Goal: Task Accomplishment & Management: Manage account settings

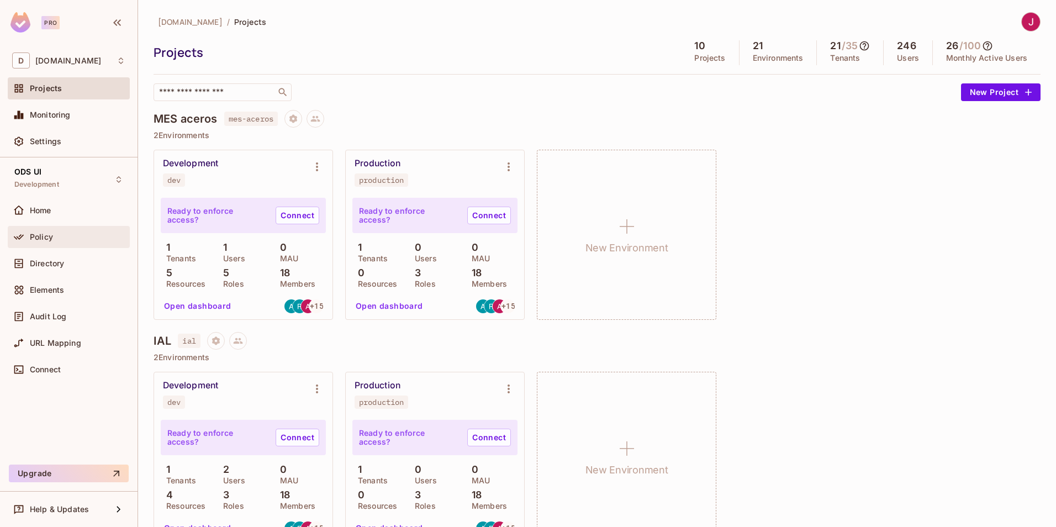
click at [41, 234] on span "Policy" at bounding box center [41, 236] width 23 height 9
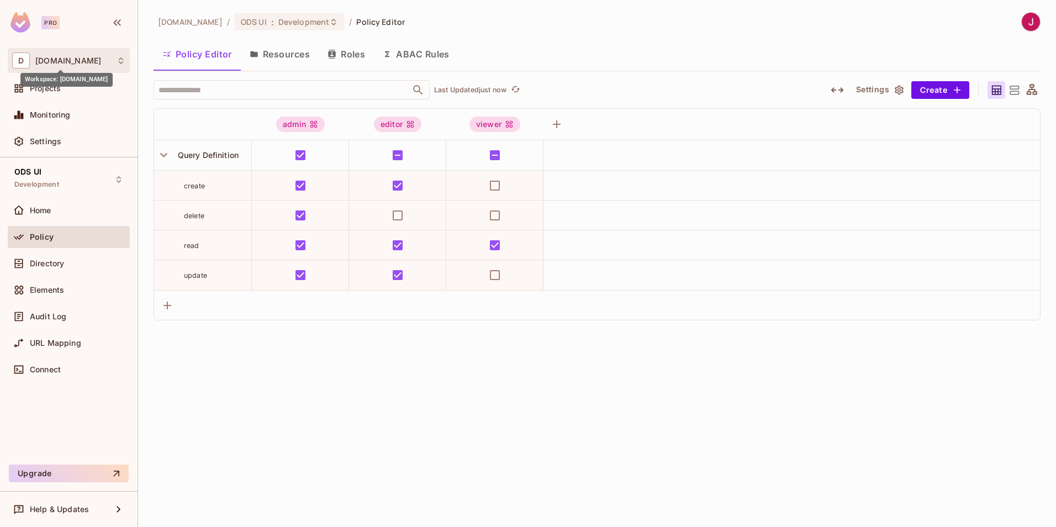
click at [43, 63] on span "[DOMAIN_NAME]" at bounding box center [68, 60] width 66 height 9
click at [34, 89] on span "[DOMAIN_NAME]" at bounding box center [62, 93] width 77 height 10
click at [52, 61] on span "[DOMAIN_NAME]" at bounding box center [68, 60] width 66 height 9
click at [49, 152] on div at bounding box center [528, 263] width 1056 height 527
click at [47, 146] on div "Settings" at bounding box center [68, 141] width 113 height 13
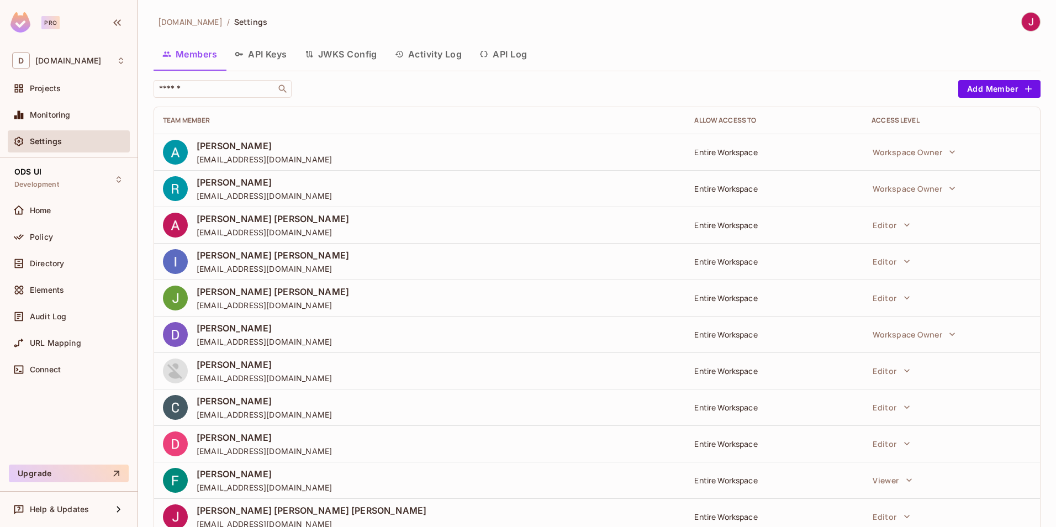
scroll to position [20, 0]
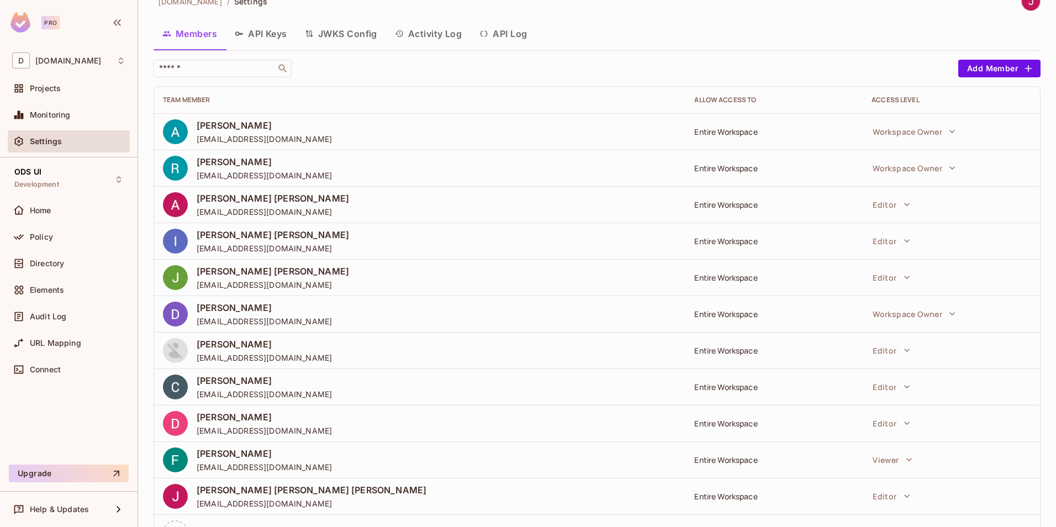
click at [89, 144] on div "Settings" at bounding box center [78, 141] width 96 height 9
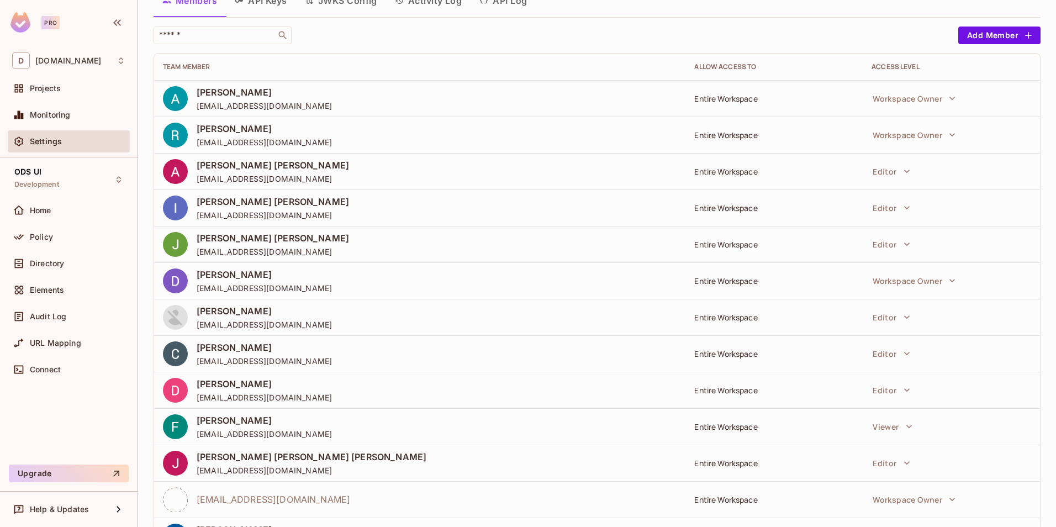
scroll to position [0, 0]
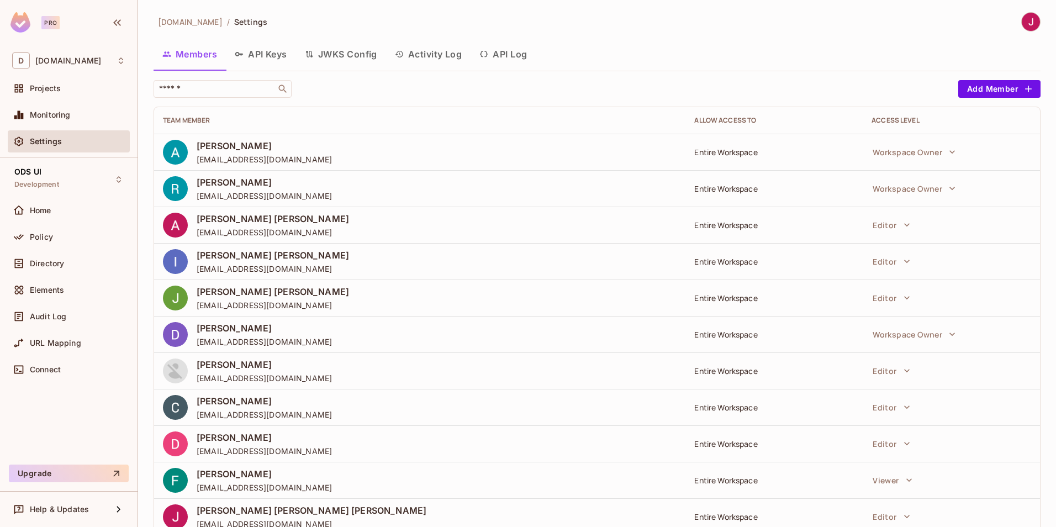
click at [839, 86] on div "​" at bounding box center [552, 89] width 799 height 18
click at [49, 143] on span "Settings" at bounding box center [46, 141] width 32 height 9
click at [1046, 203] on div "[DOMAIN_NAME] / Settings Members API Keys JWKS Config Activity Log API Log ​ Ad…" at bounding box center [597, 263] width 918 height 527
click at [1045, 192] on div "[DOMAIN_NAME] / Settings Members API Keys JWKS Config Activity Log API Log ​ Ad…" at bounding box center [597, 263] width 918 height 527
click at [993, 83] on button "Add Member" at bounding box center [999, 89] width 82 height 18
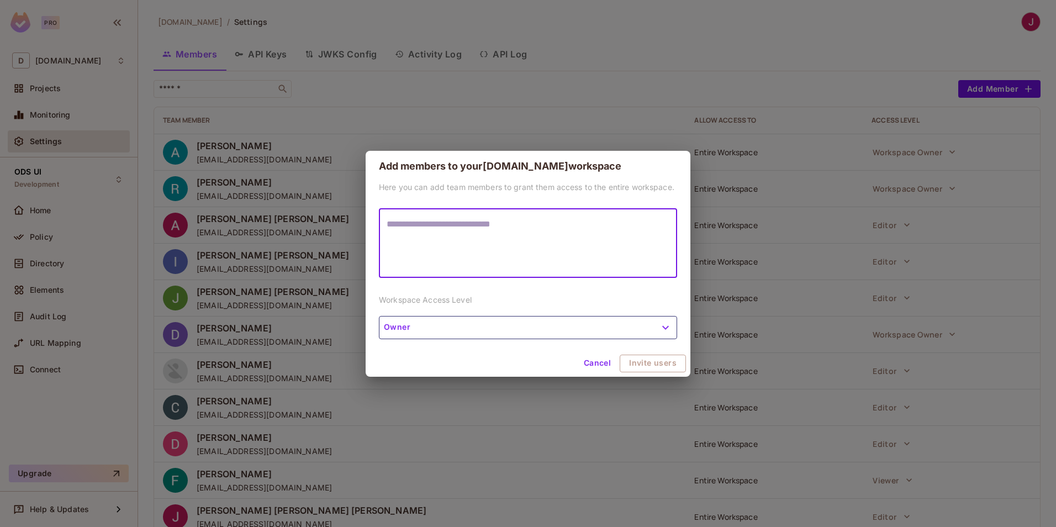
click at [406, 328] on button "Owner" at bounding box center [528, 327] width 298 height 23
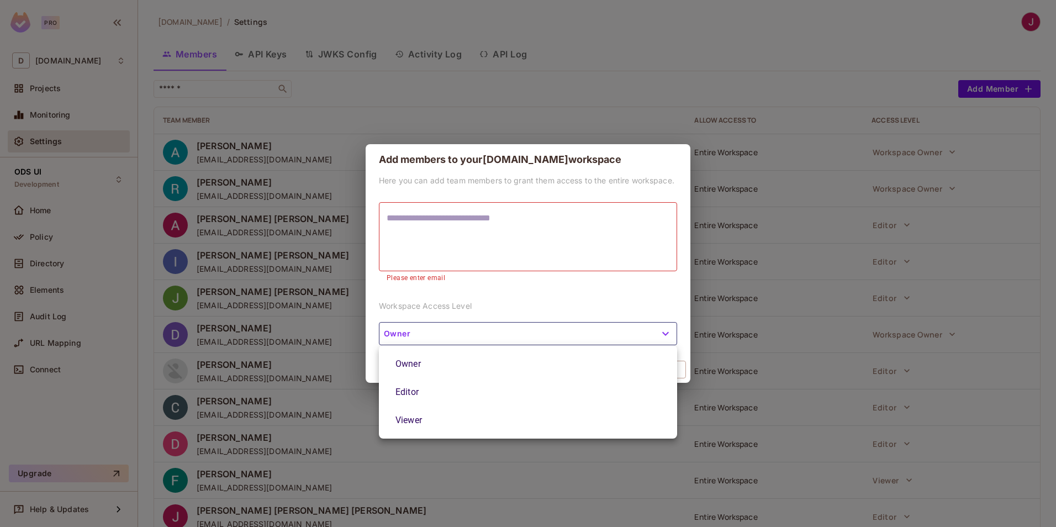
click at [416, 394] on li "Editor" at bounding box center [528, 392] width 298 height 28
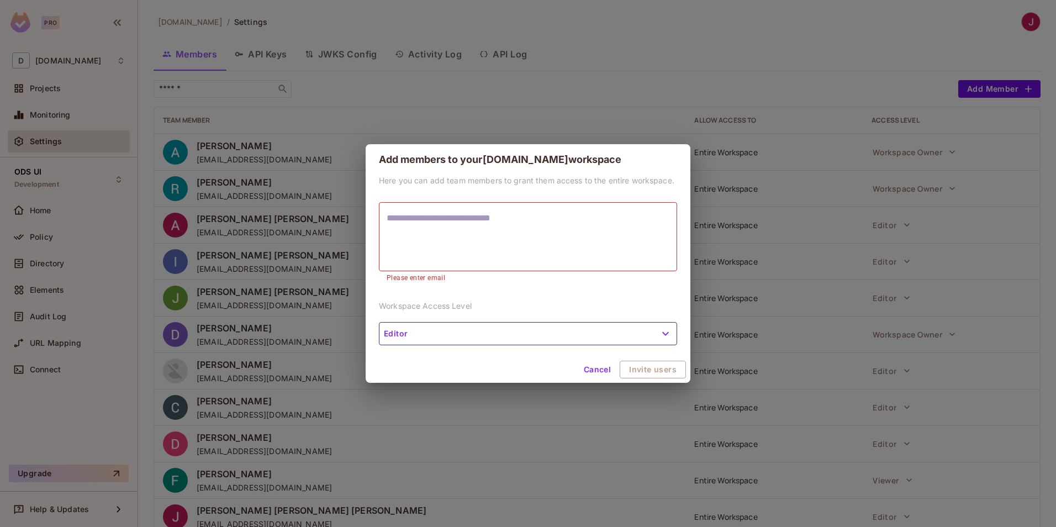
click at [598, 363] on button "Cancel" at bounding box center [597, 370] width 36 height 18
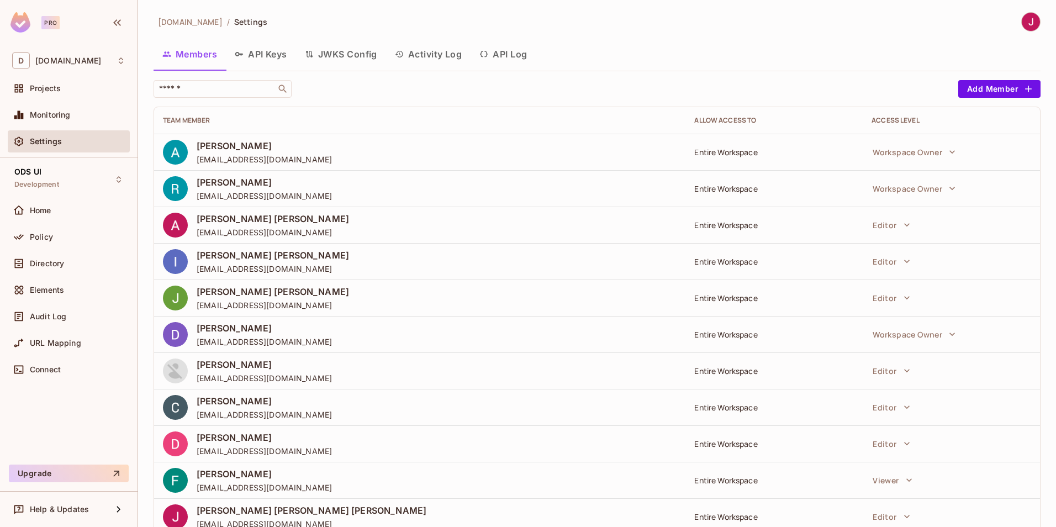
click at [1045, 129] on div "[DOMAIN_NAME] / Settings Members API Keys JWKS Config Activity Log API Log ​ Ad…" at bounding box center [597, 263] width 918 height 527
click at [1047, 220] on div "[DOMAIN_NAME] / Settings Members API Keys JWKS Config Activity Log API Log ​ Ad…" at bounding box center [597, 263] width 918 height 527
click at [1046, 163] on div "[DOMAIN_NAME] / Settings Members API Keys JWKS Config Activity Log API Log ​ Ad…" at bounding box center [597, 263] width 918 height 527
click at [533, 81] on div "​" at bounding box center [552, 89] width 799 height 18
click at [1001, 89] on button "Add Member" at bounding box center [999, 89] width 82 height 18
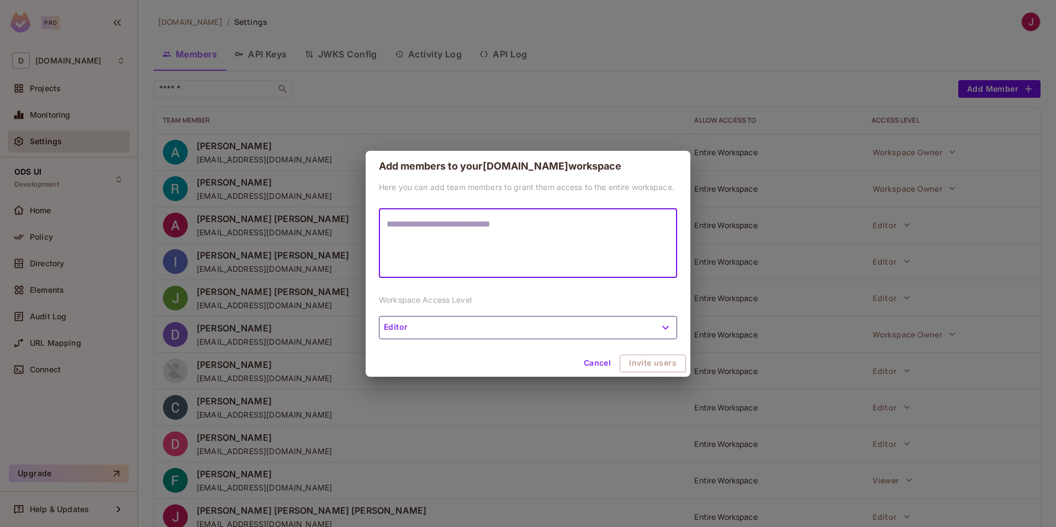
click at [508, 330] on button "Editor" at bounding box center [528, 327] width 298 height 23
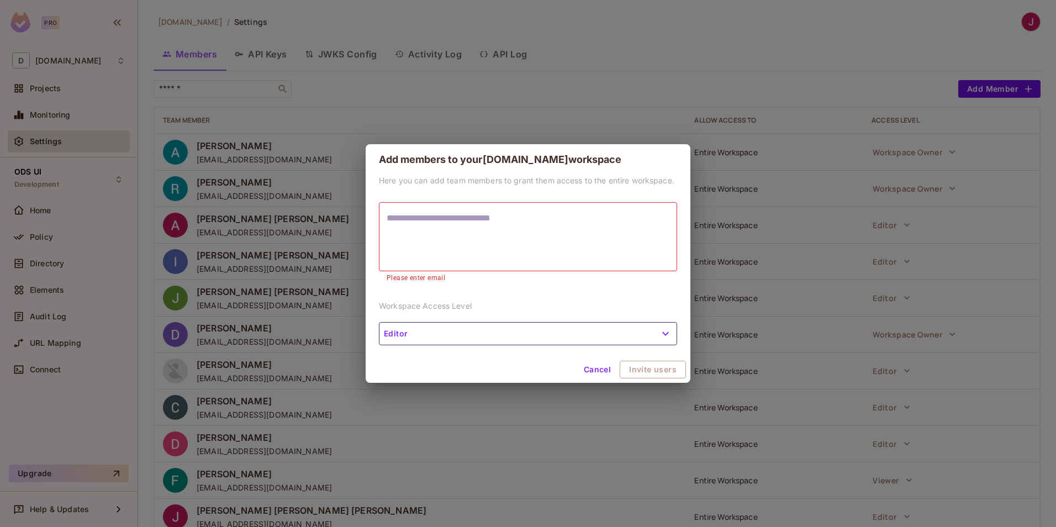
click at [603, 368] on button "Cancel" at bounding box center [597, 370] width 36 height 18
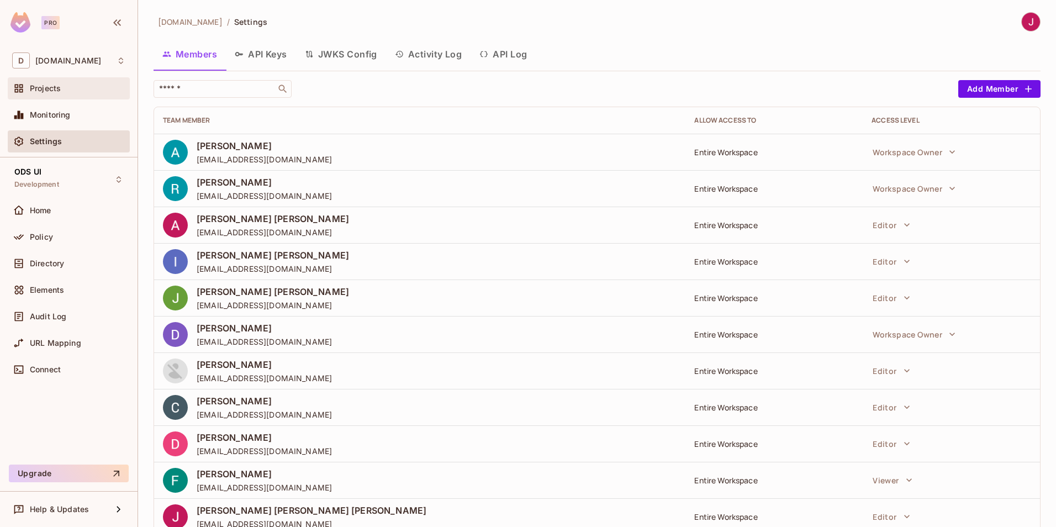
click at [43, 83] on div "Projects" at bounding box center [68, 88] width 113 height 13
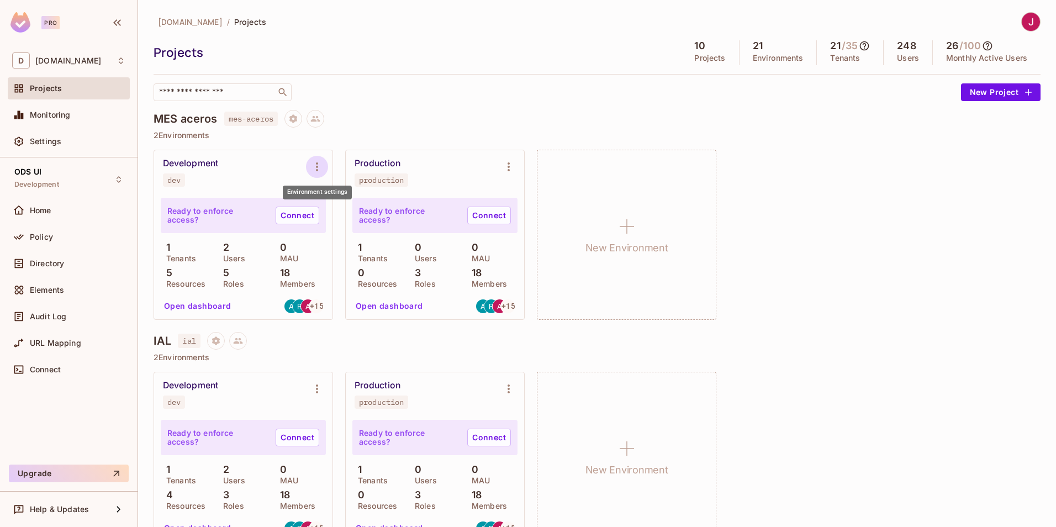
click at [312, 165] on icon "Environment settings" at bounding box center [316, 166] width 13 height 13
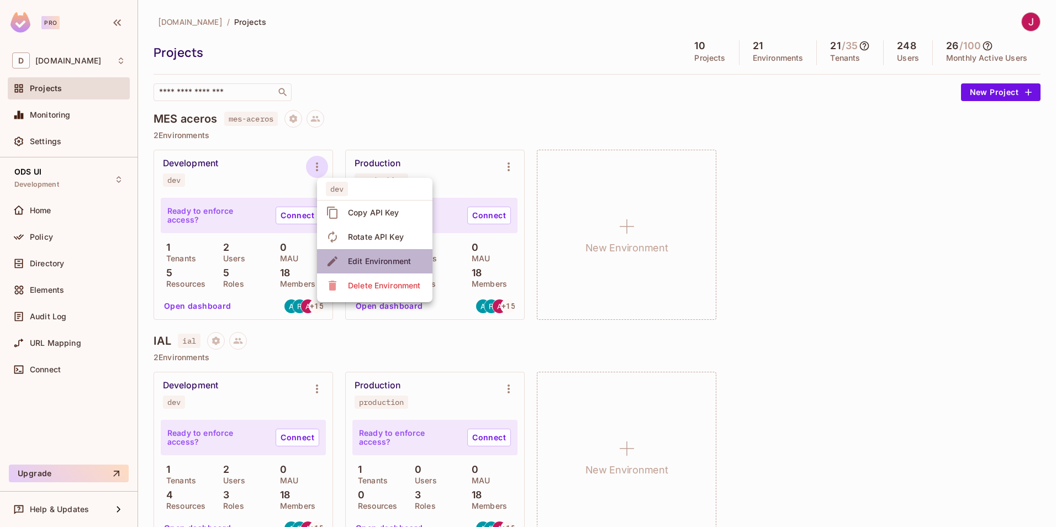
click at [336, 261] on icon at bounding box center [332, 261] width 13 height 13
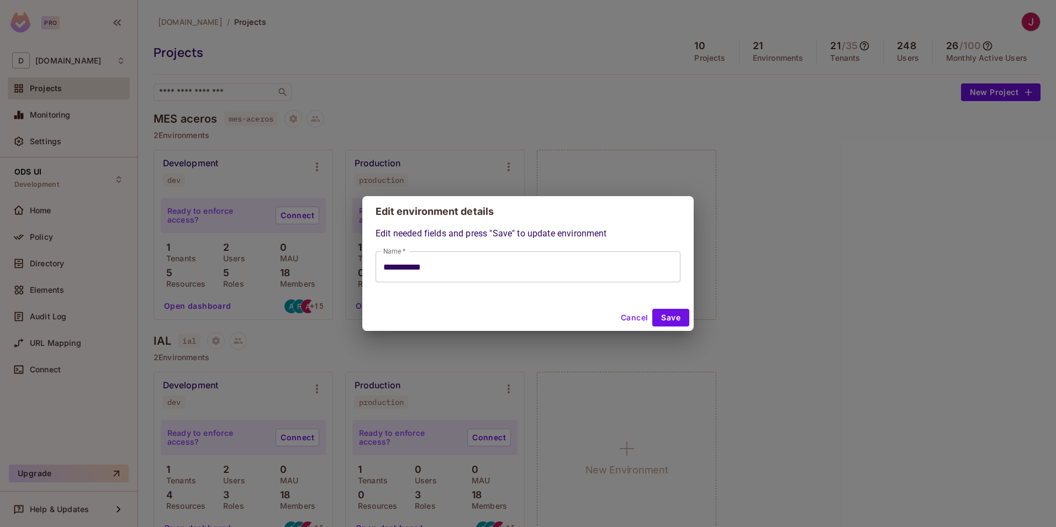
type input "**********"
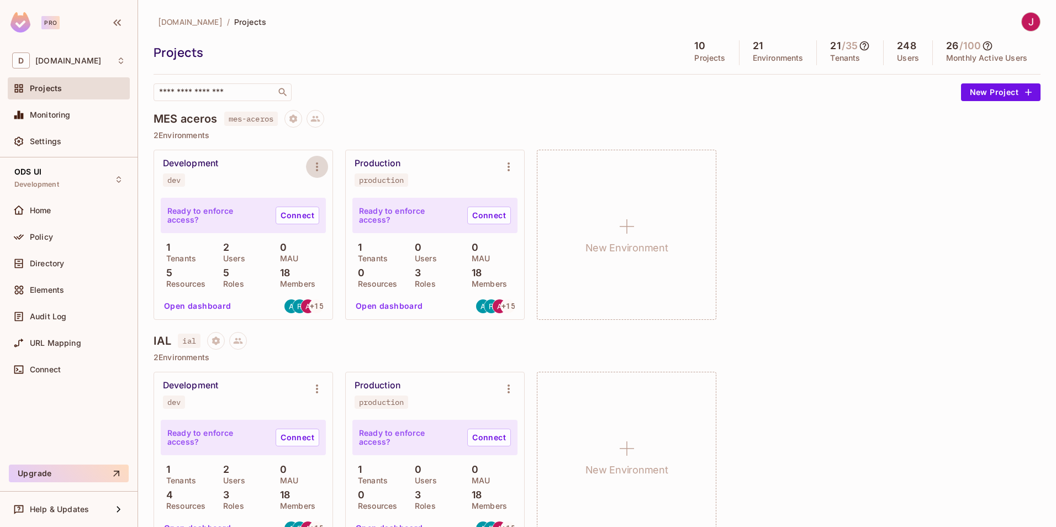
click at [206, 308] on button "Open dashboard" at bounding box center [198, 306] width 76 height 18
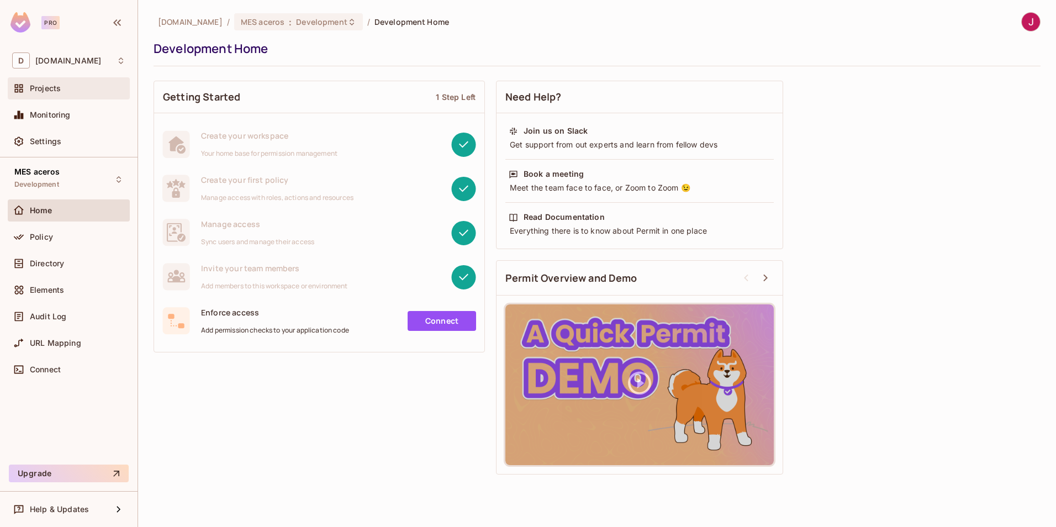
click at [39, 93] on span "Projects" at bounding box center [45, 88] width 31 height 9
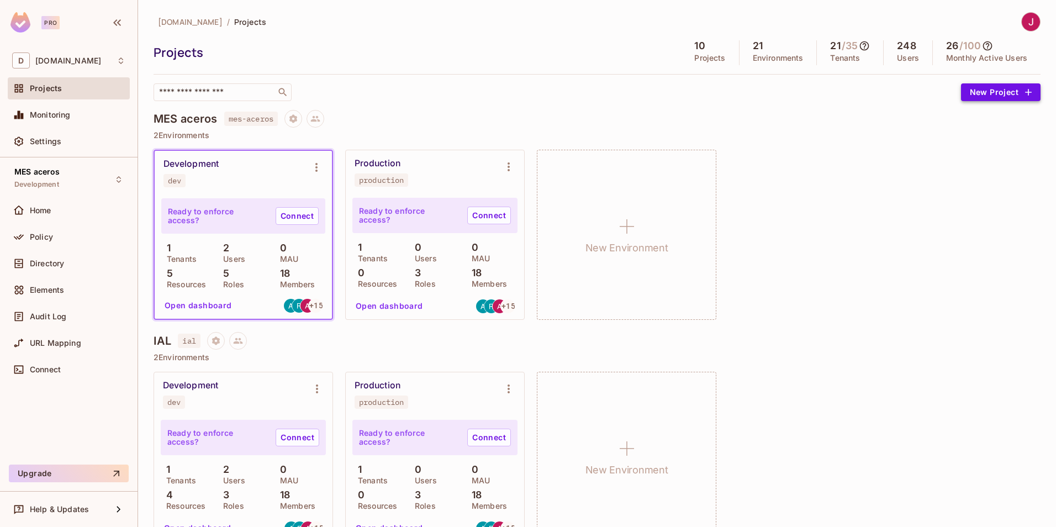
click at [998, 91] on button "New Project" at bounding box center [1000, 92] width 79 height 18
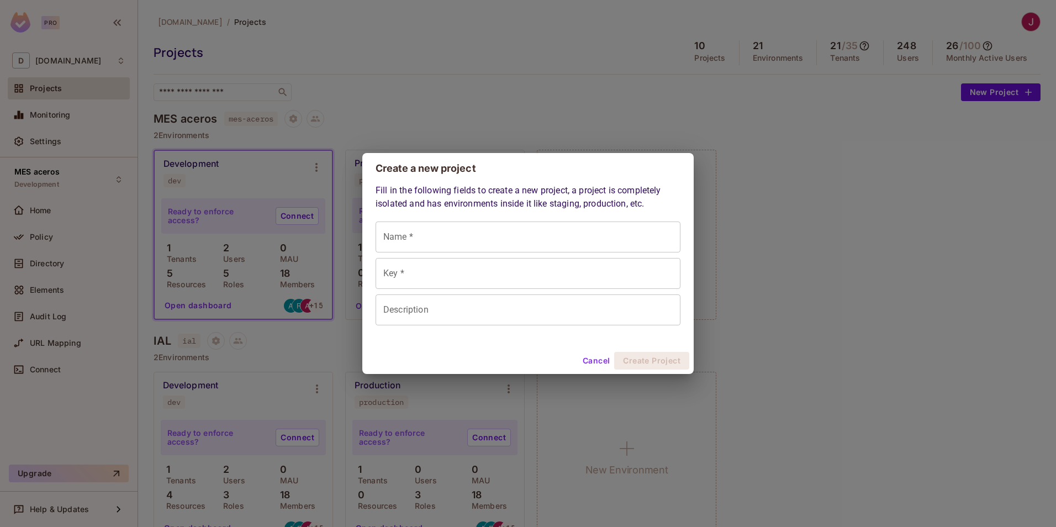
click at [575, 359] on div "Cancel Create Project" at bounding box center [527, 360] width 331 height 26
click at [590, 359] on button "Cancel" at bounding box center [596, 361] width 36 height 18
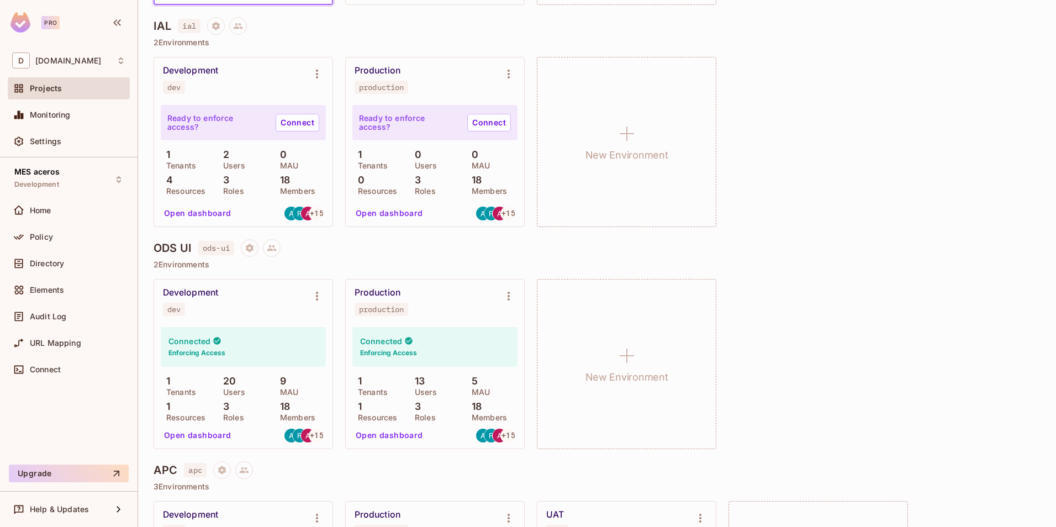
scroll to position [331, 0]
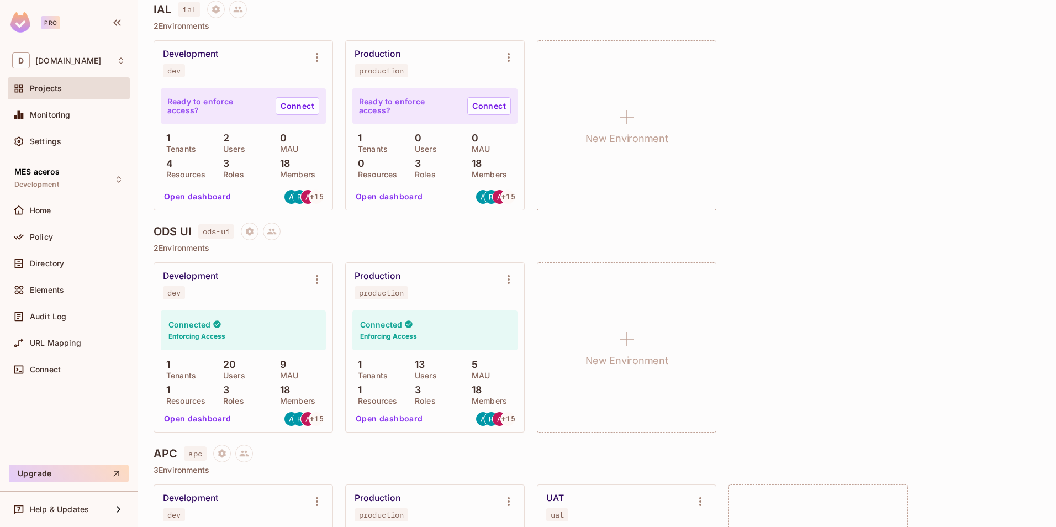
click at [193, 418] on button "Open dashboard" at bounding box center [198, 419] width 76 height 18
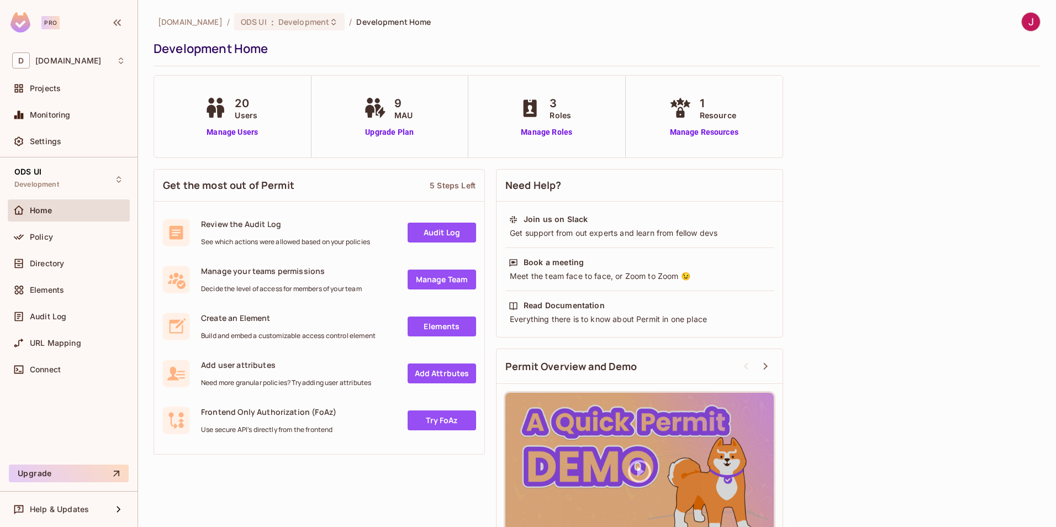
click at [81, 213] on div "Home" at bounding box center [78, 210] width 96 height 9
click at [66, 95] on div "Projects" at bounding box center [68, 88] width 113 height 13
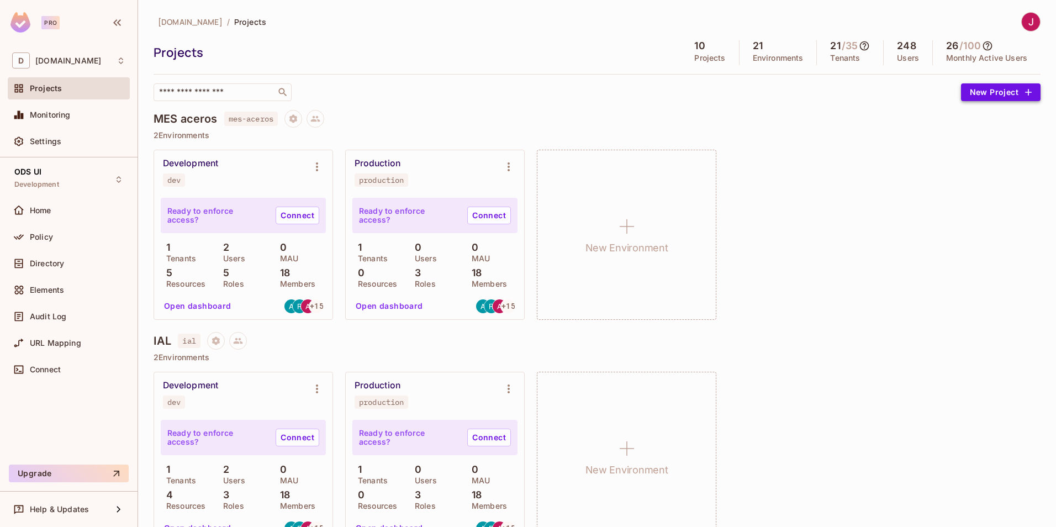
click at [998, 96] on button "New Project" at bounding box center [1000, 92] width 79 height 18
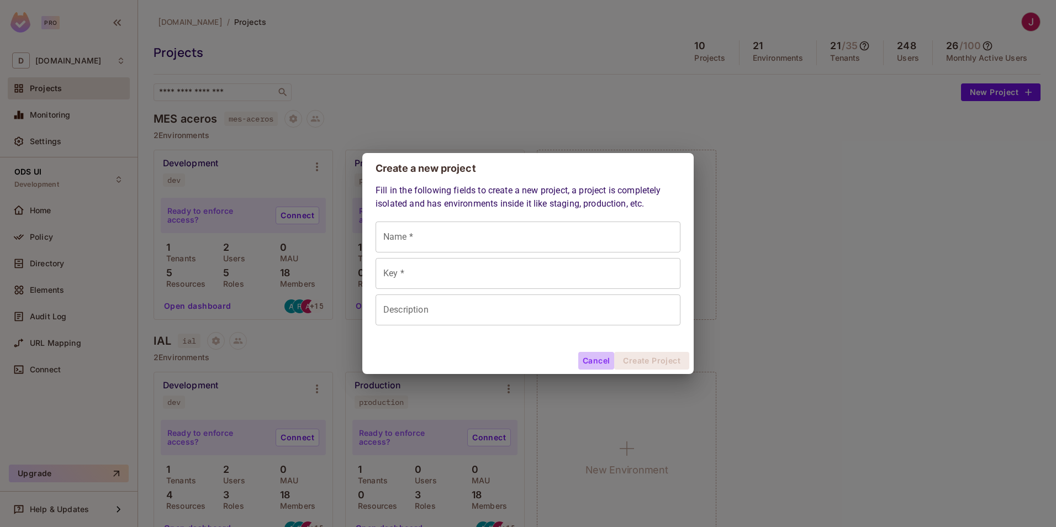
click at [598, 357] on button "Cancel" at bounding box center [596, 361] width 36 height 18
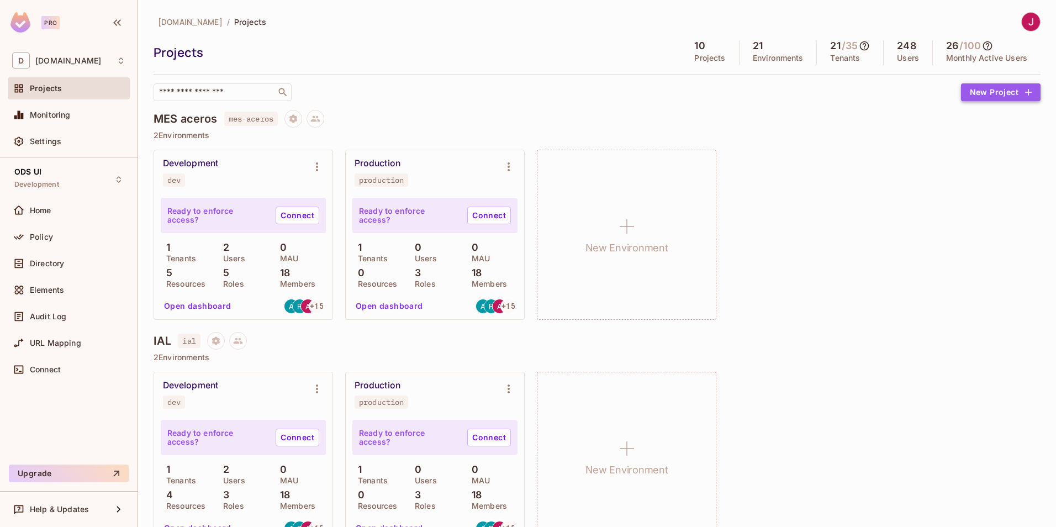
click at [1006, 94] on button "New Project" at bounding box center [1000, 92] width 79 height 18
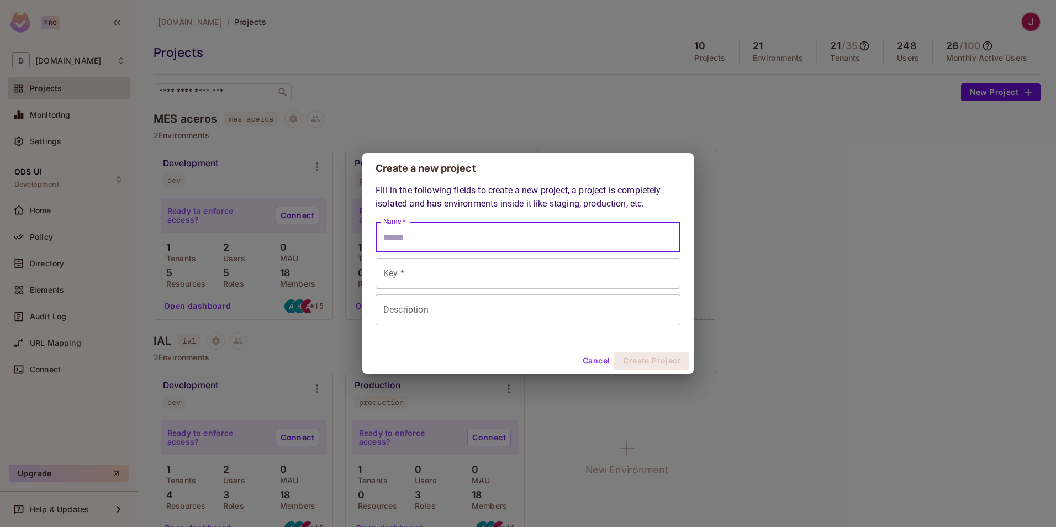
click at [568, 232] on input "Name *" at bounding box center [527, 236] width 305 height 31
click at [388, 270] on div "Key * Key *" at bounding box center [527, 273] width 305 height 31
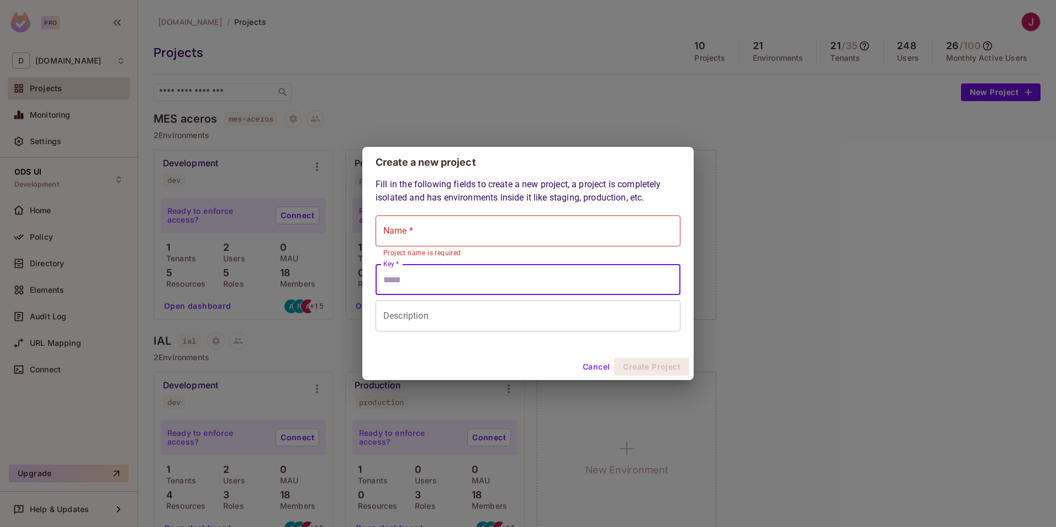
click at [422, 279] on input "Key *" at bounding box center [527, 279] width 305 height 31
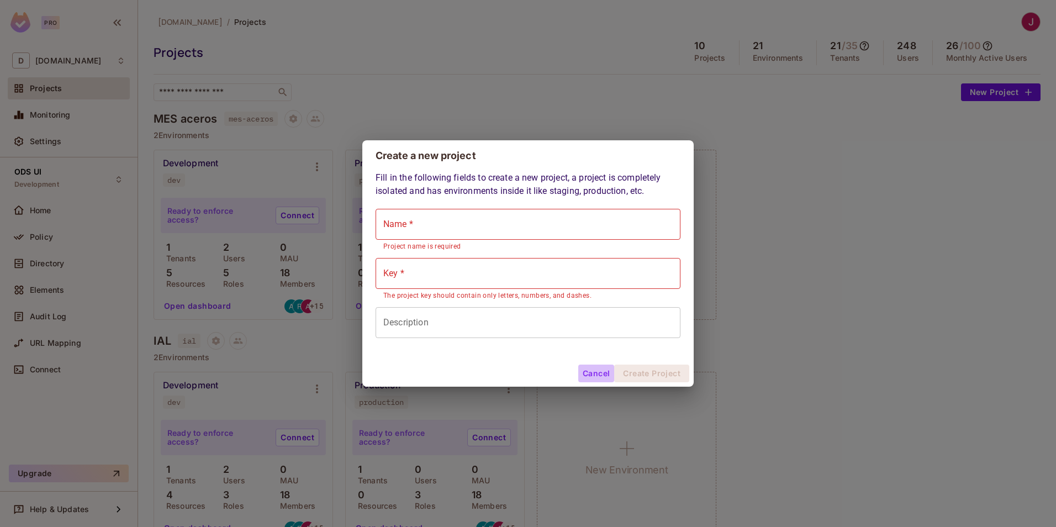
click at [597, 377] on button "Cancel" at bounding box center [596, 373] width 36 height 18
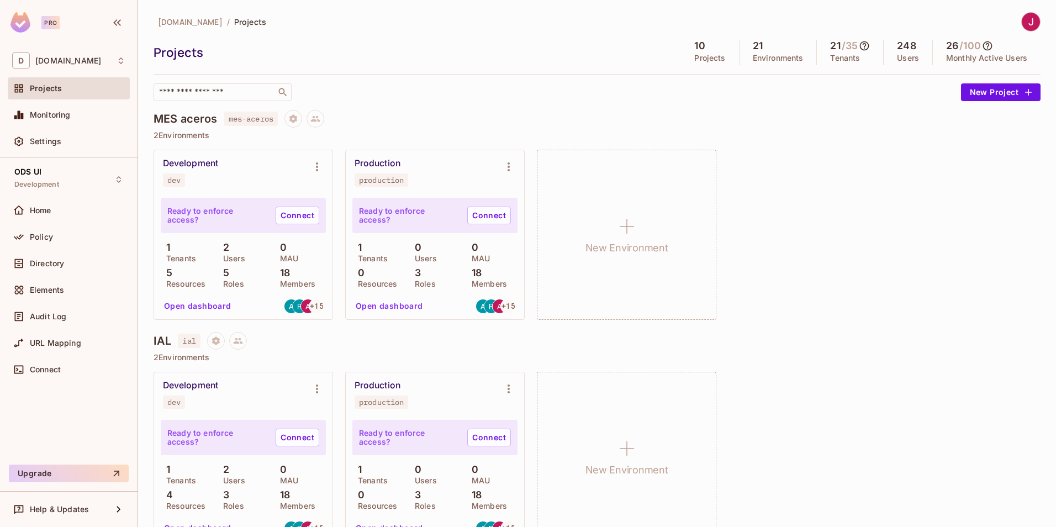
click at [42, 91] on span "Projects" at bounding box center [46, 88] width 32 height 9
click at [44, 93] on span "Projects" at bounding box center [46, 88] width 32 height 9
click at [1024, 96] on icon "button" at bounding box center [1027, 92] width 11 height 11
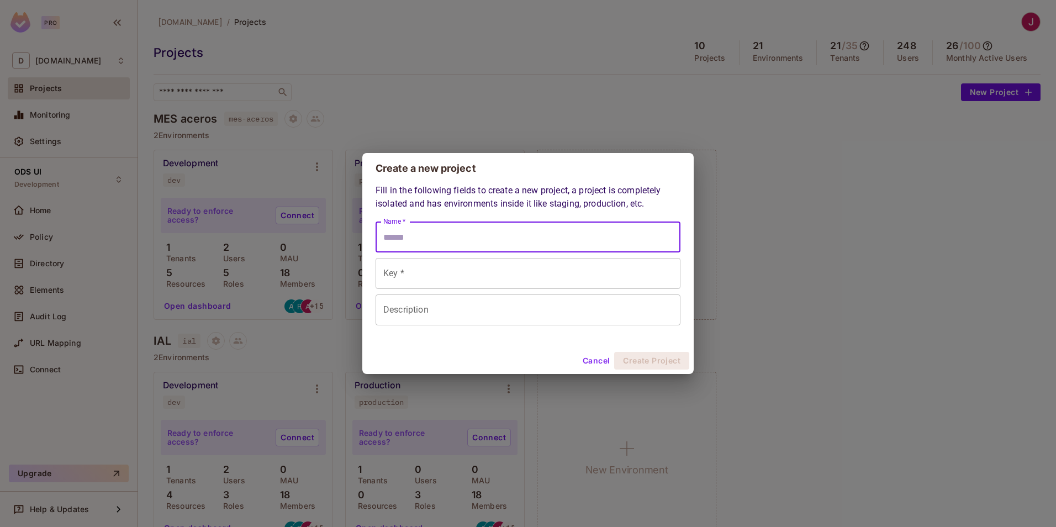
click at [460, 241] on input "Name *" at bounding box center [527, 236] width 305 height 31
type input "*"
type input "**"
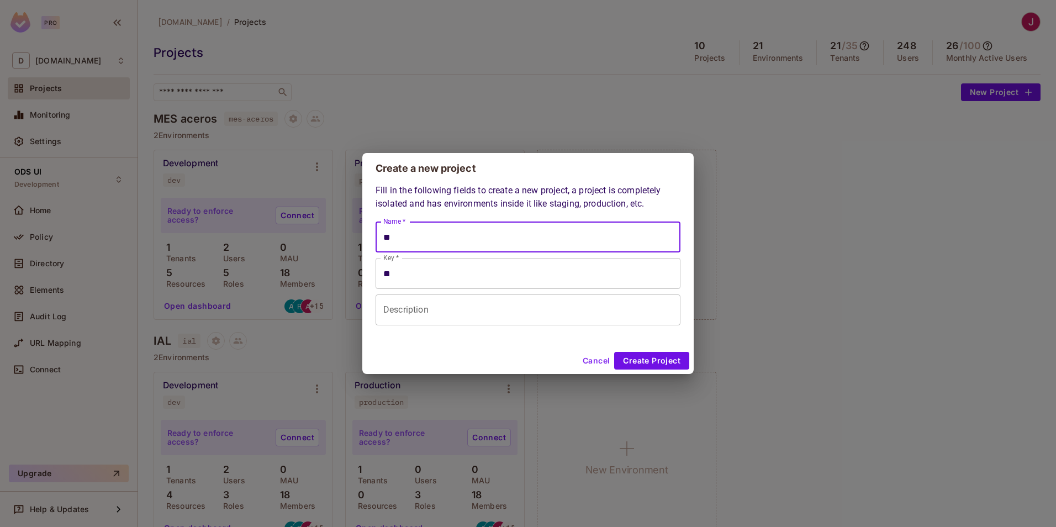
type input "***"
type input "****"
type input "*****"
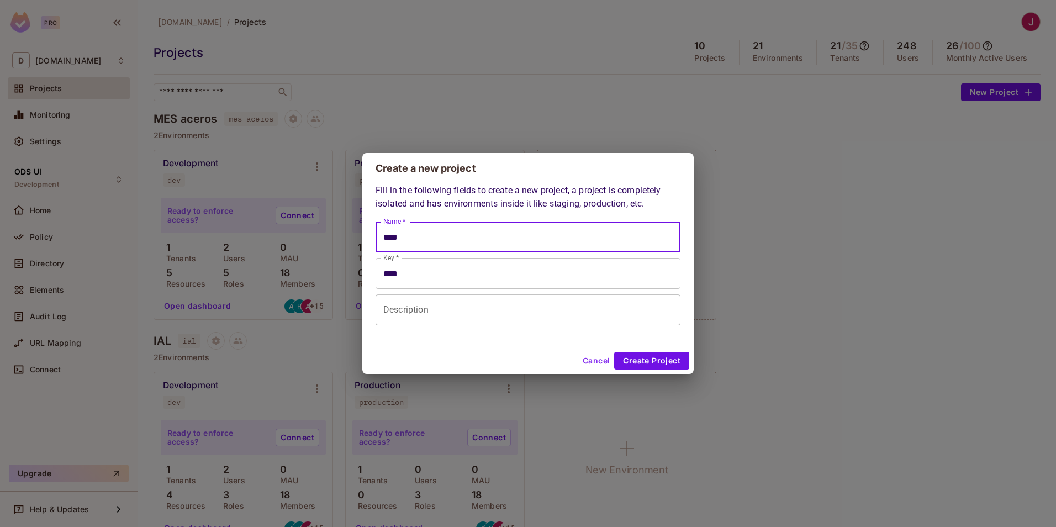
type input "*****"
type input "******"
type input "*******"
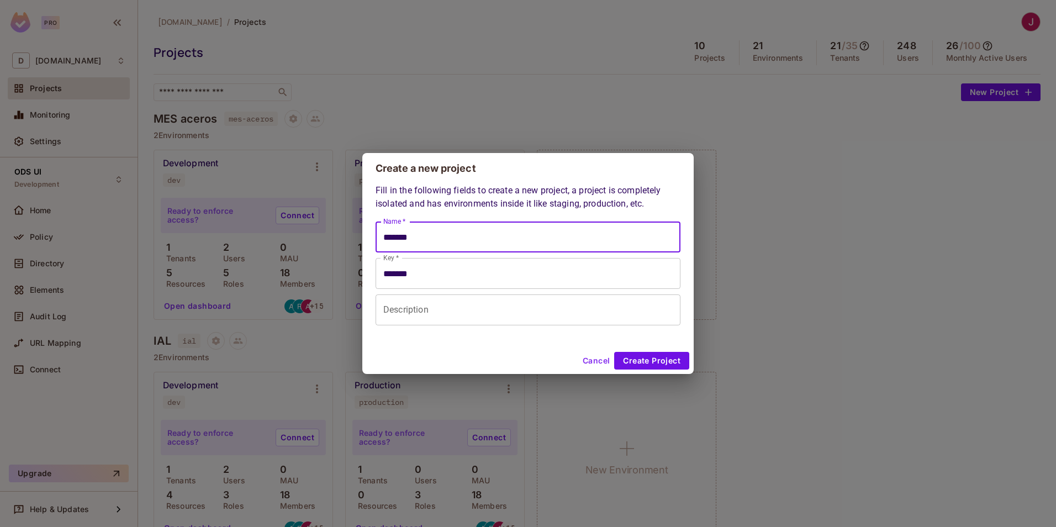
type input "********"
type input "*******"
type input "********"
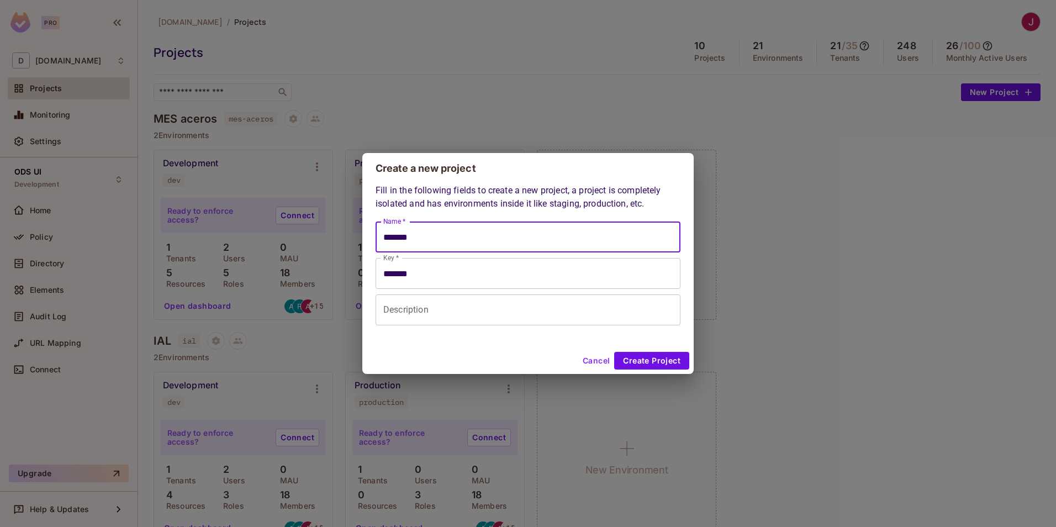
type input "********"
type input "*********"
type input "**********"
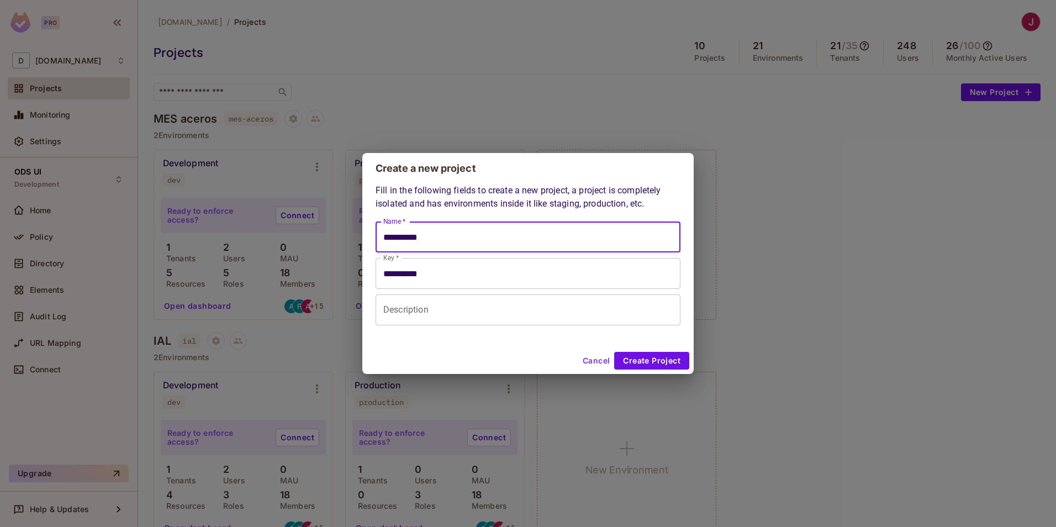
type input "**********"
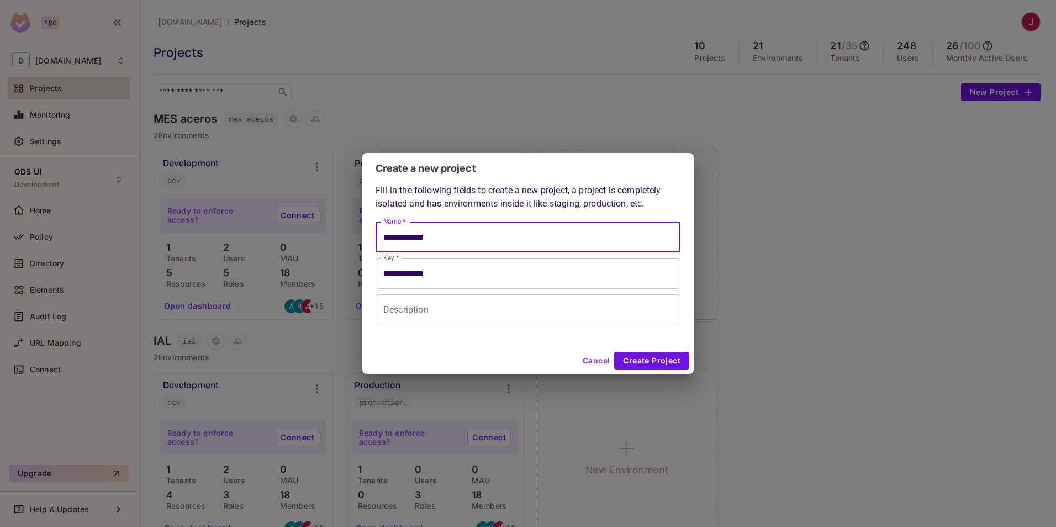
type input "**********"
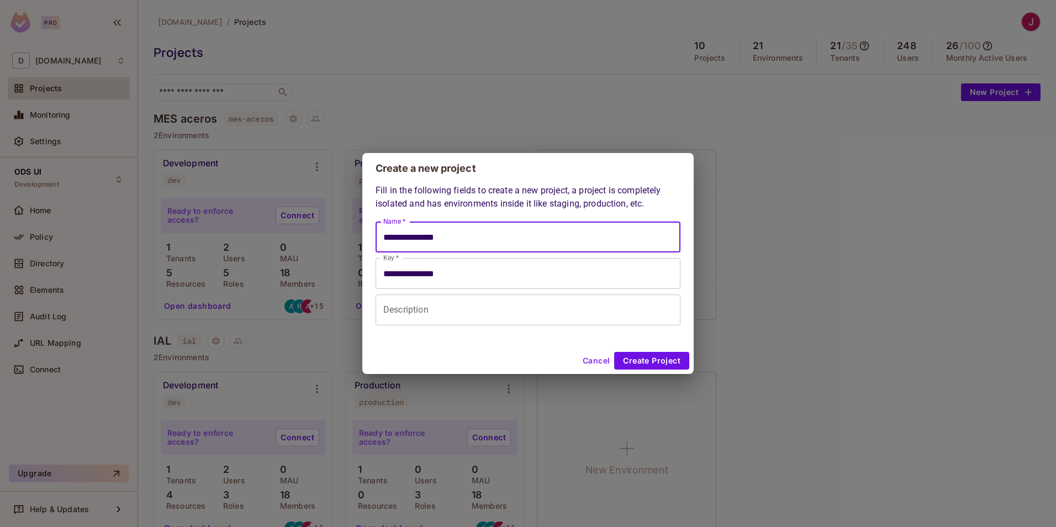
type input "**********"
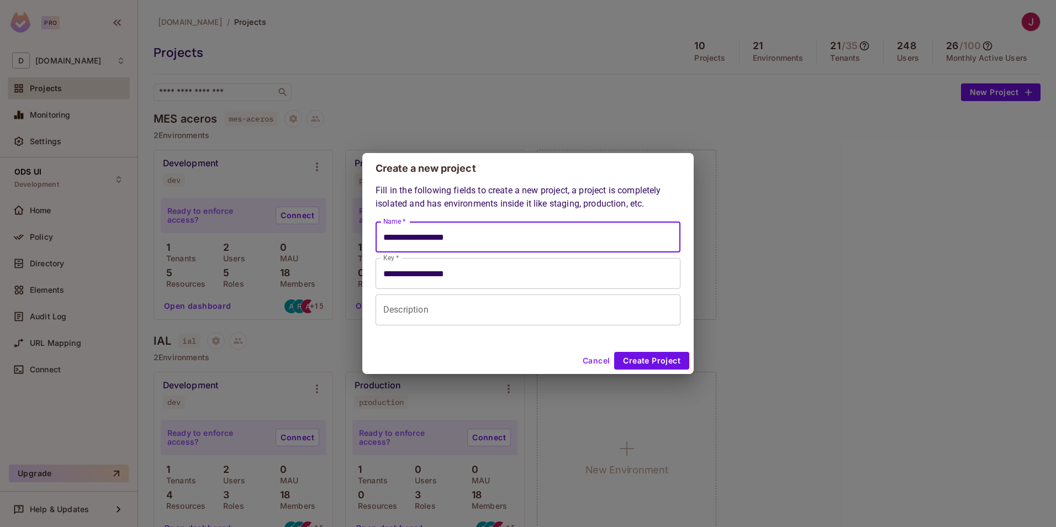
type input "**********"
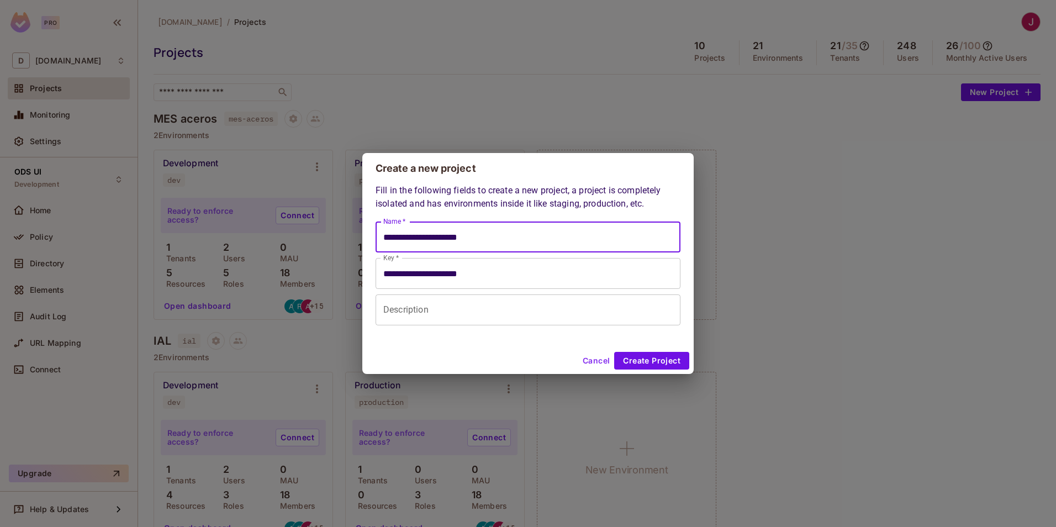
type input "**********"
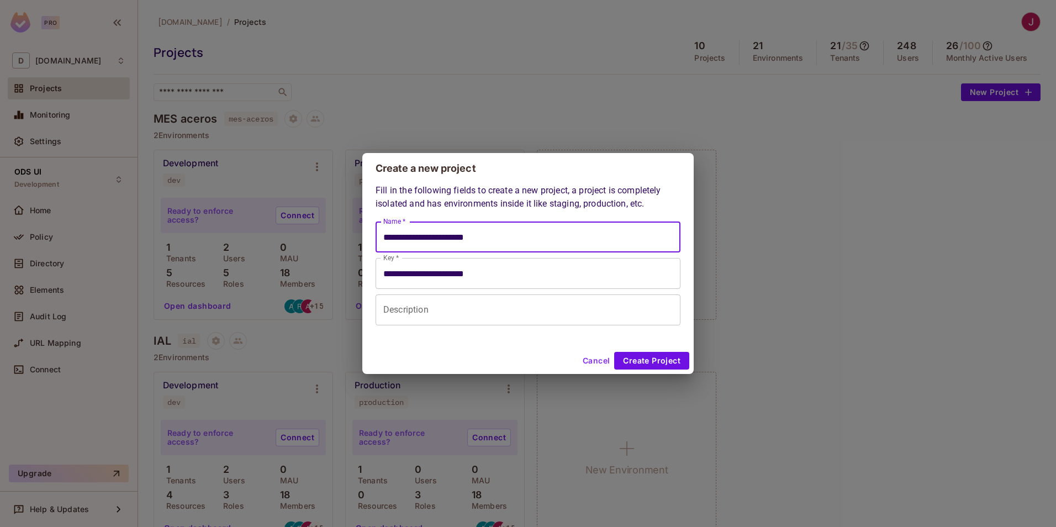
type input "**********"
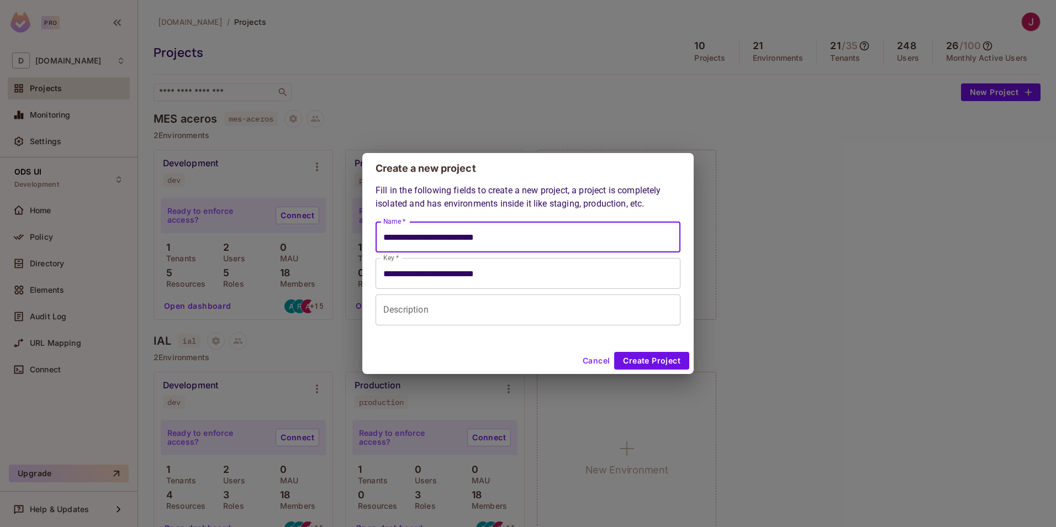
type input "**********"
click at [448, 310] on input "Description" at bounding box center [527, 309] width 305 height 31
click at [592, 357] on button "Cancel" at bounding box center [596, 361] width 36 height 18
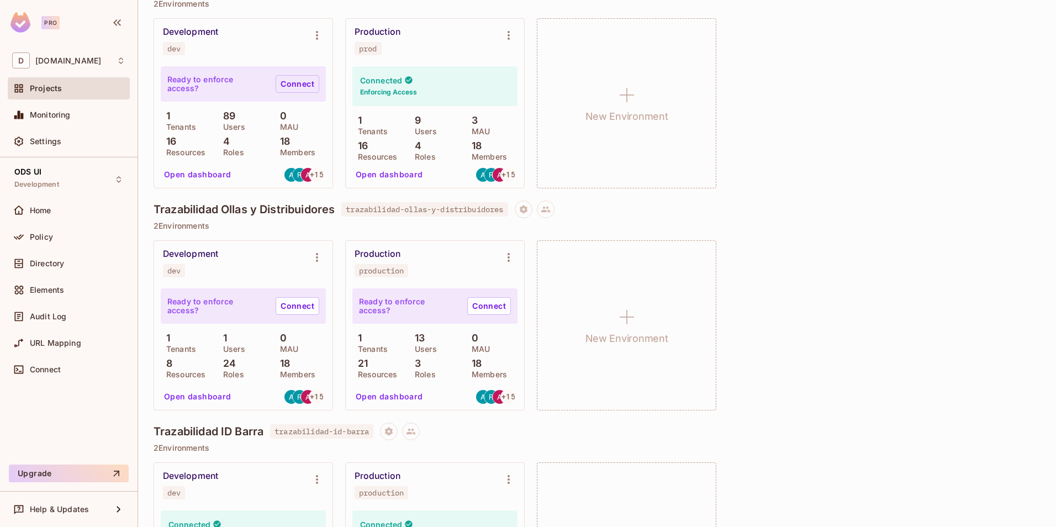
scroll to position [1270, 0]
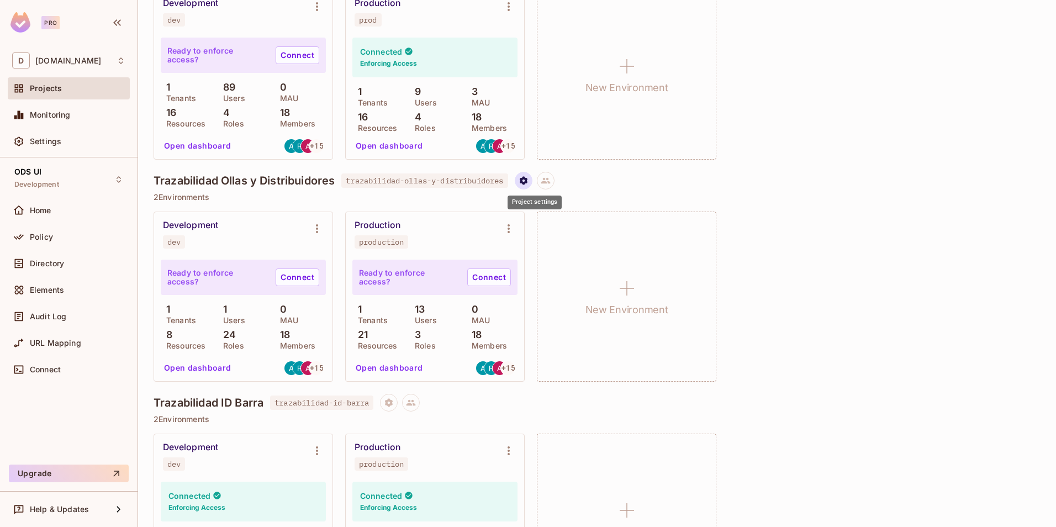
click at [526, 184] on button "Project settings" at bounding box center [524, 181] width 18 height 18
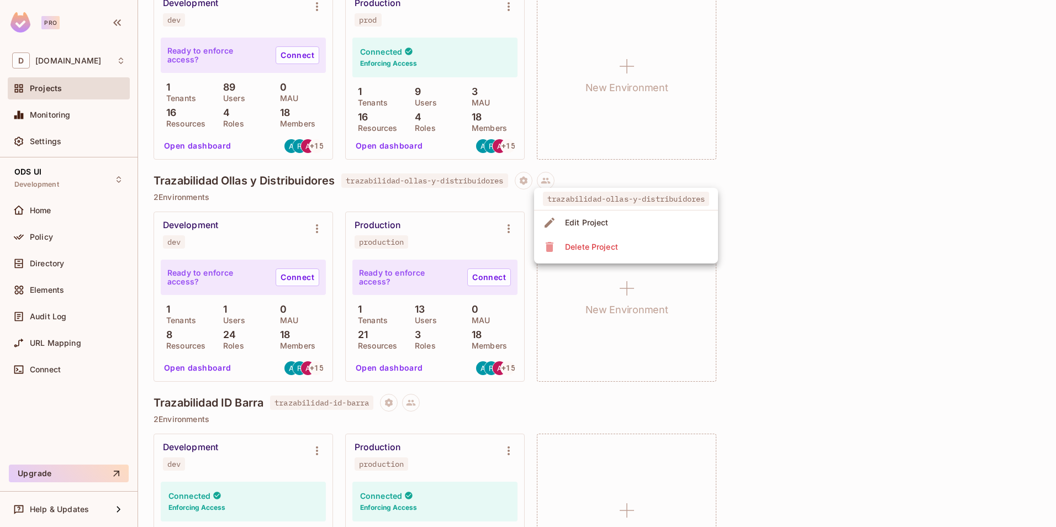
click at [549, 218] on icon at bounding box center [549, 222] width 13 height 13
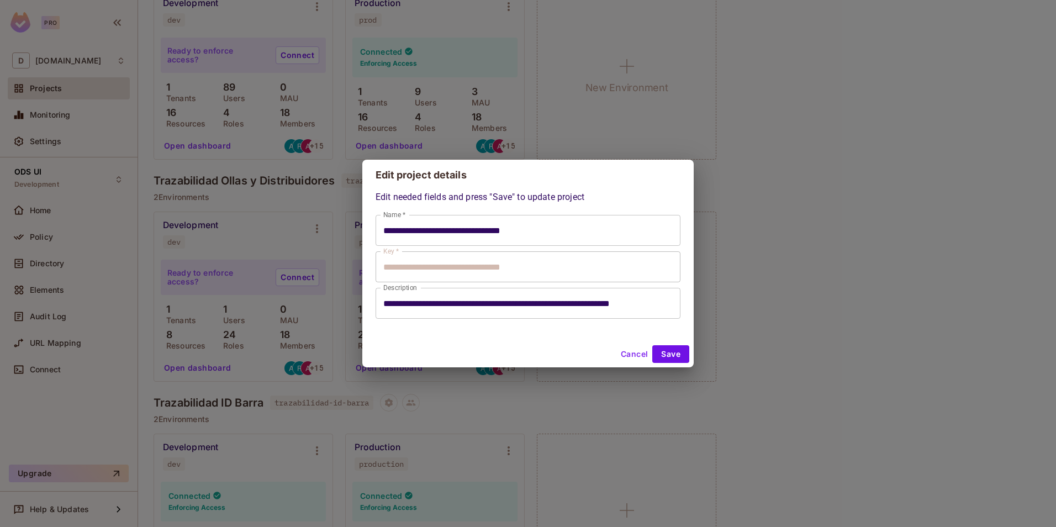
type input "**********"
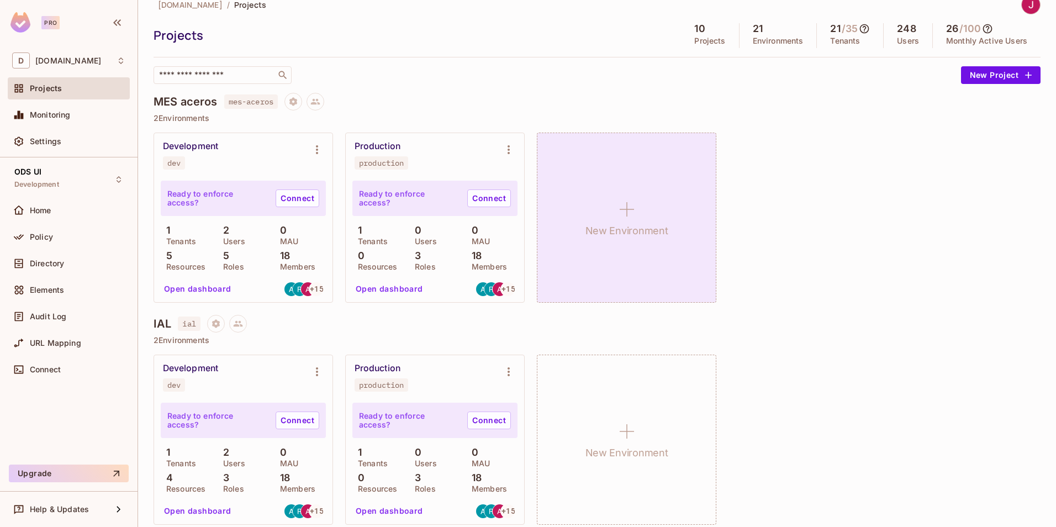
scroll to position [0, 0]
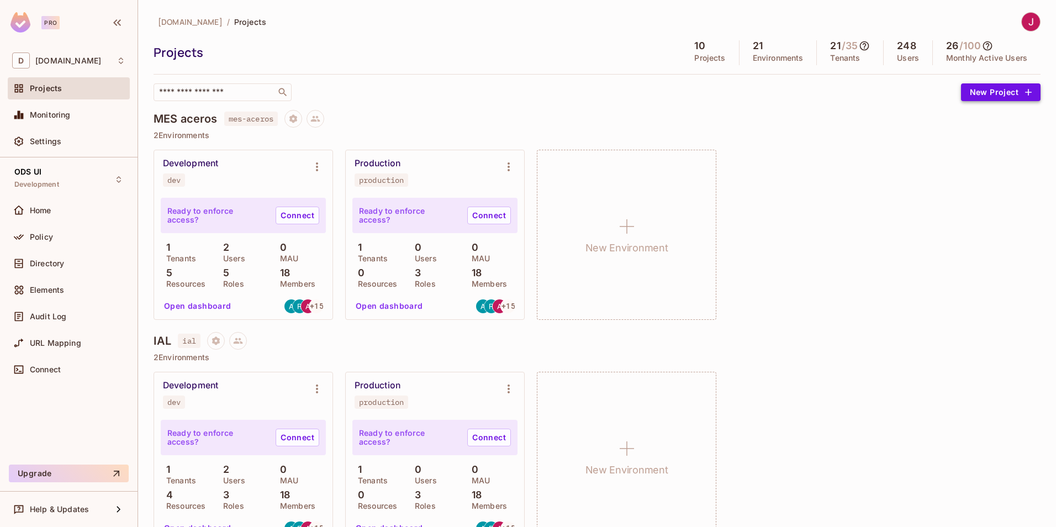
click at [972, 91] on button "New Project" at bounding box center [1000, 92] width 79 height 18
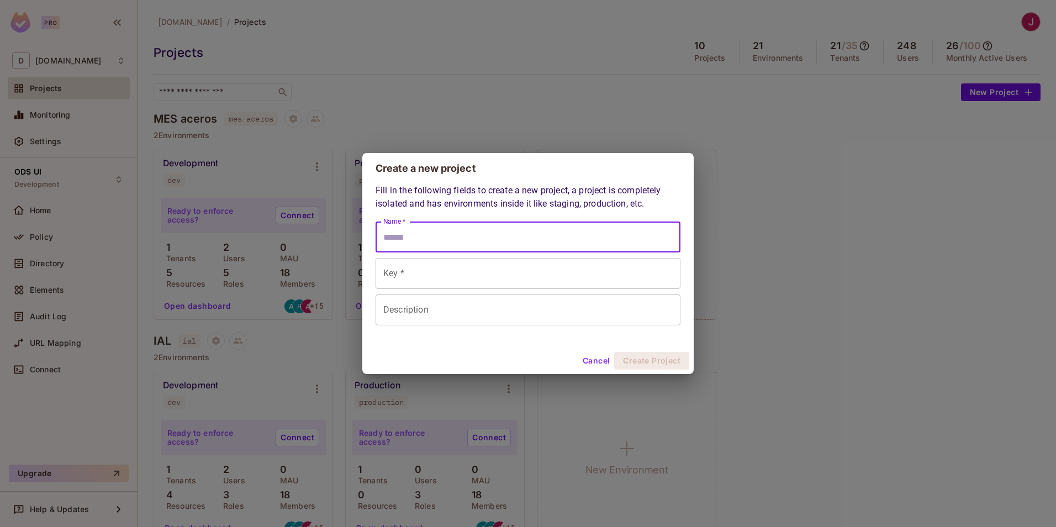
click at [476, 238] on input "Name *" at bounding box center [527, 236] width 305 height 31
type input "*"
type input "**"
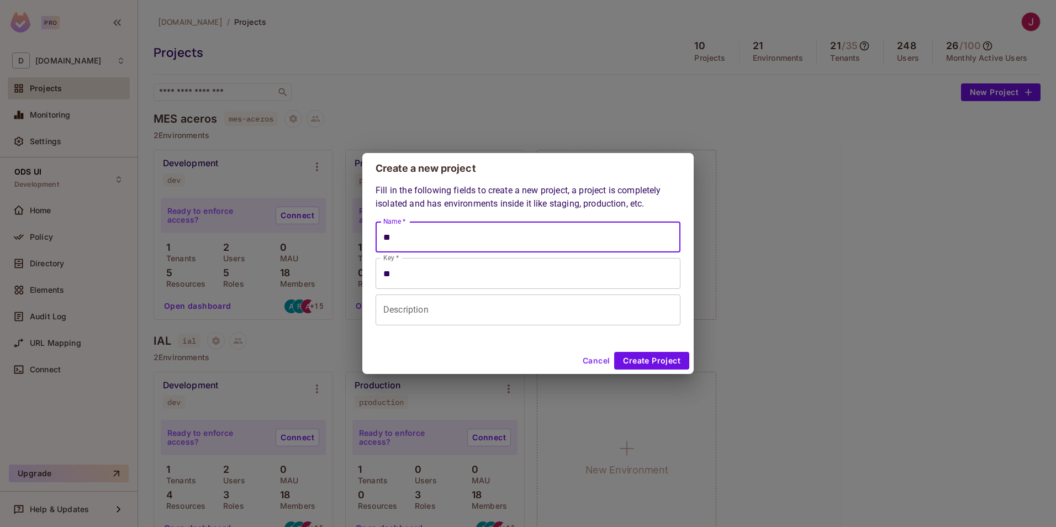
type input "**********"
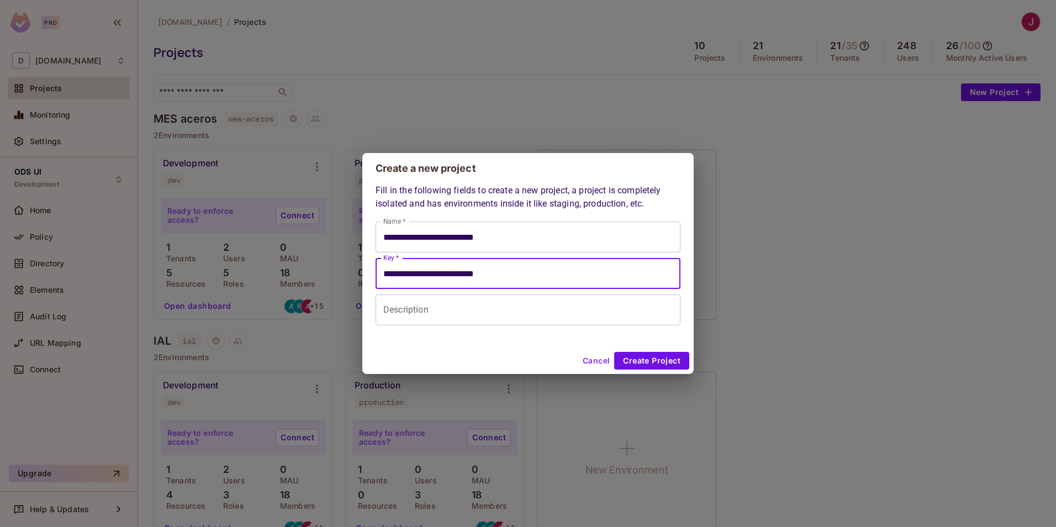
click at [455, 307] on input "Description" at bounding box center [527, 309] width 305 height 31
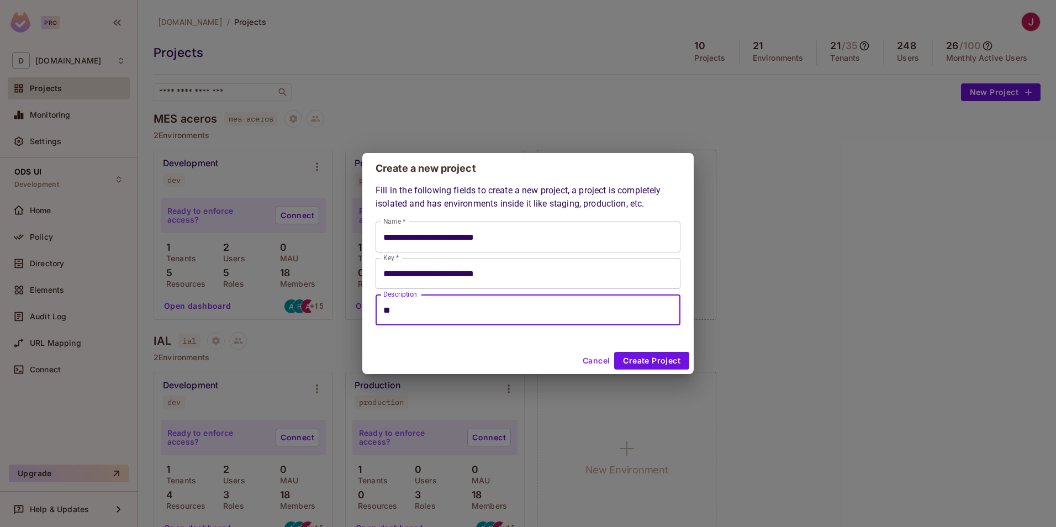
type input "*"
click at [655, 363] on button "Create Project" at bounding box center [651, 361] width 75 height 18
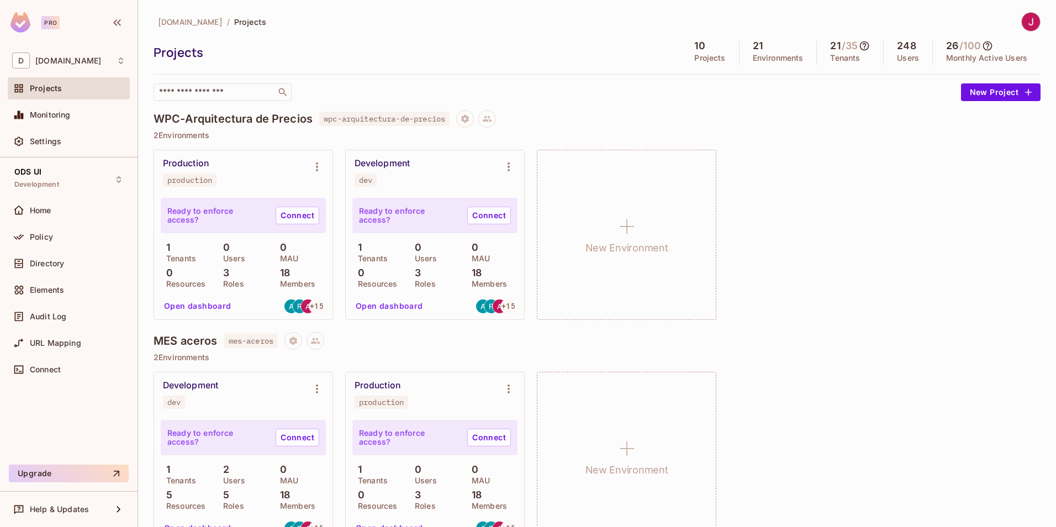
click at [903, 222] on div "Production production Ready to enforce access? Connect 1 Tenants 0 Users 0 MAU …" at bounding box center [596, 235] width 887 height 170
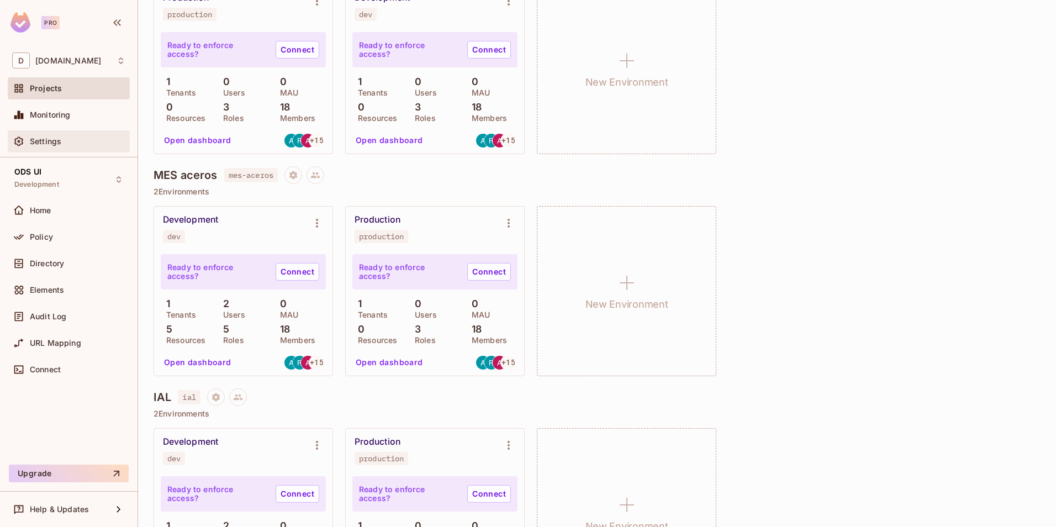
click at [54, 142] on span "Settings" at bounding box center [45, 141] width 31 height 9
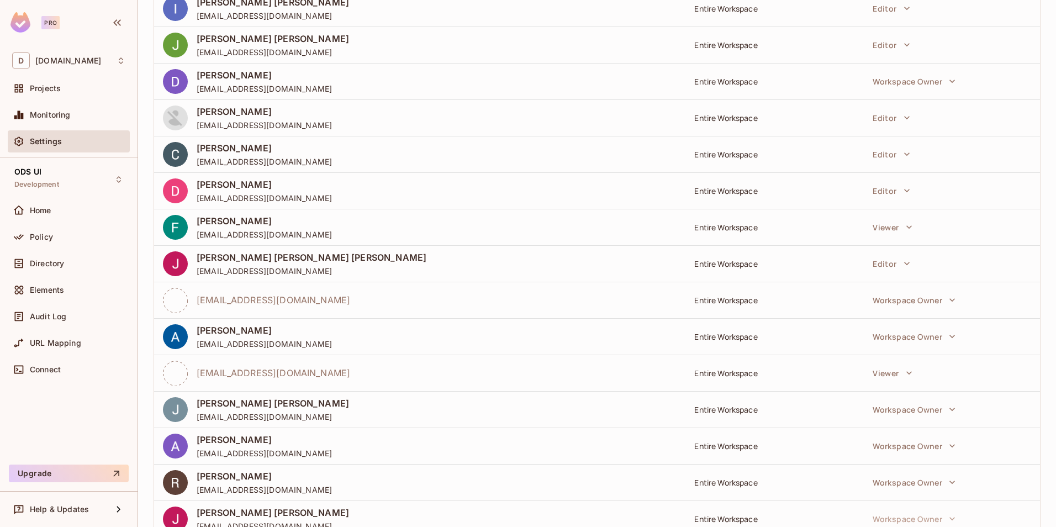
scroll to position [288, 0]
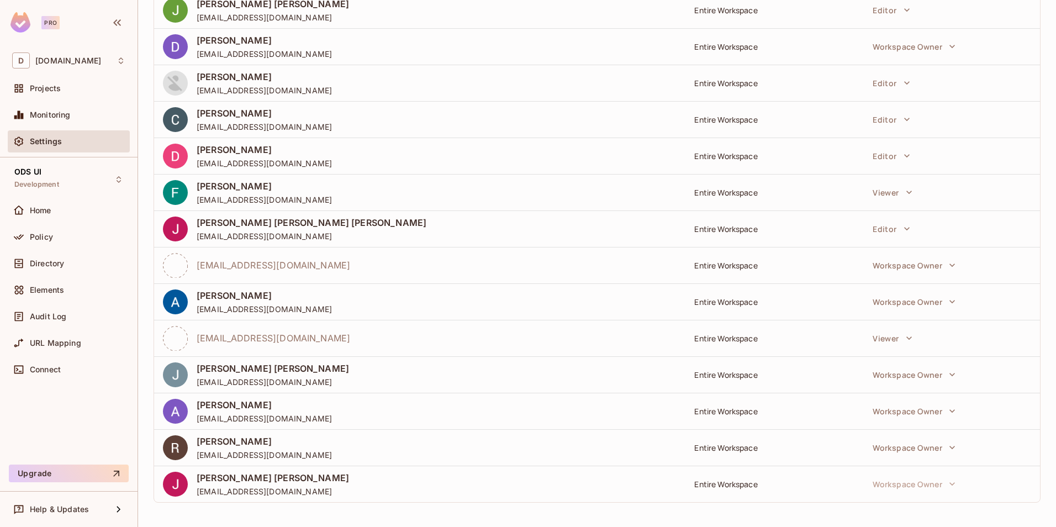
click at [22, 23] on img at bounding box center [20, 22] width 20 height 20
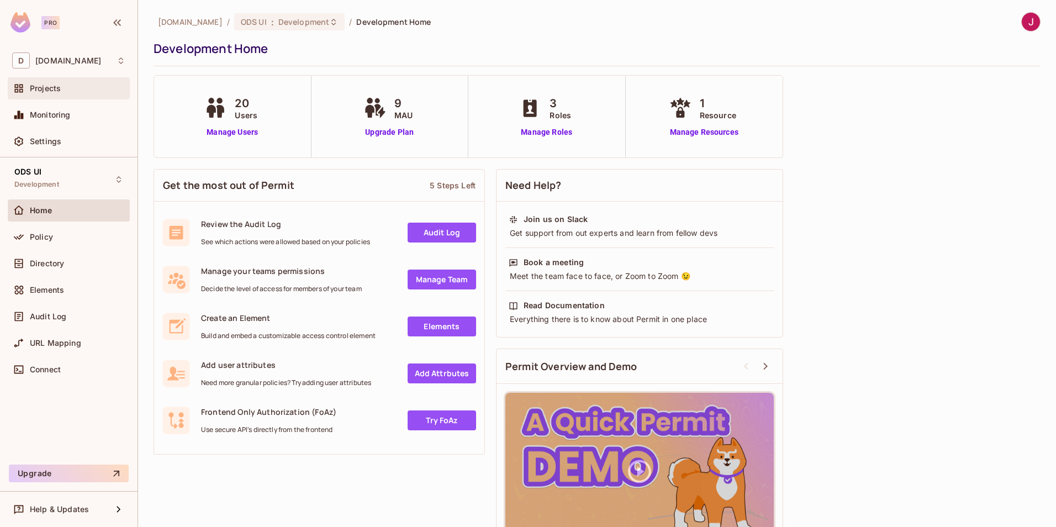
click at [49, 82] on div "Projects" at bounding box center [68, 88] width 113 height 13
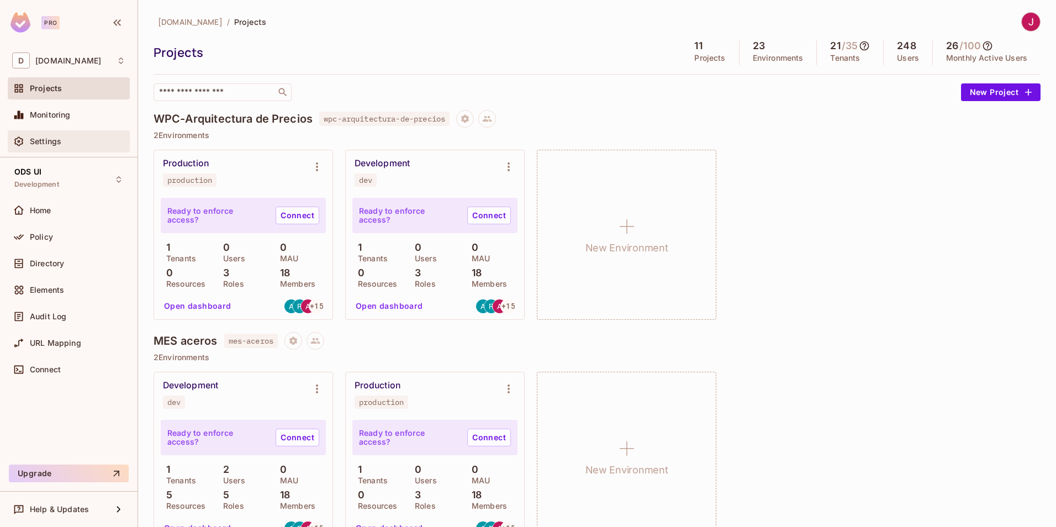
click at [54, 145] on span "Settings" at bounding box center [45, 141] width 31 height 9
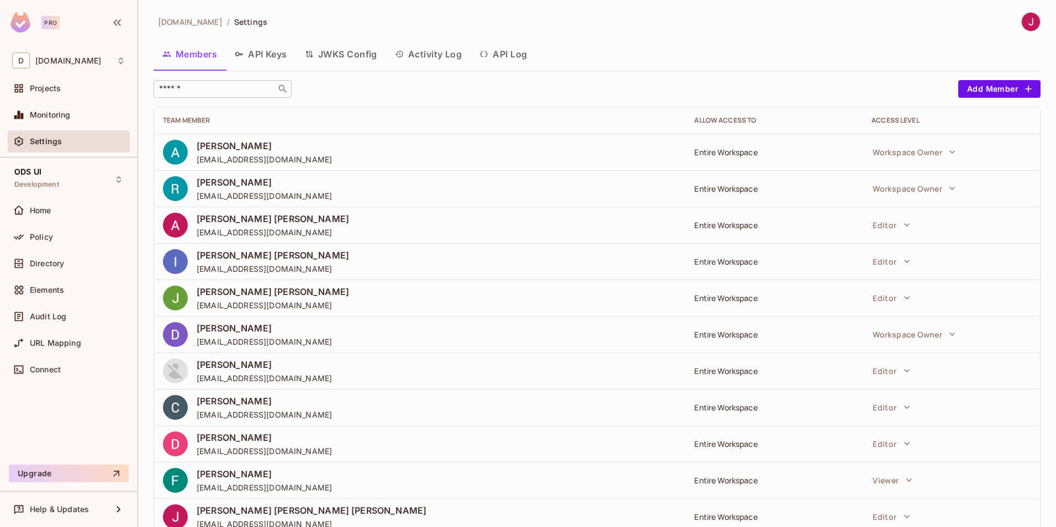
click at [204, 87] on input "text" at bounding box center [215, 88] width 116 height 11
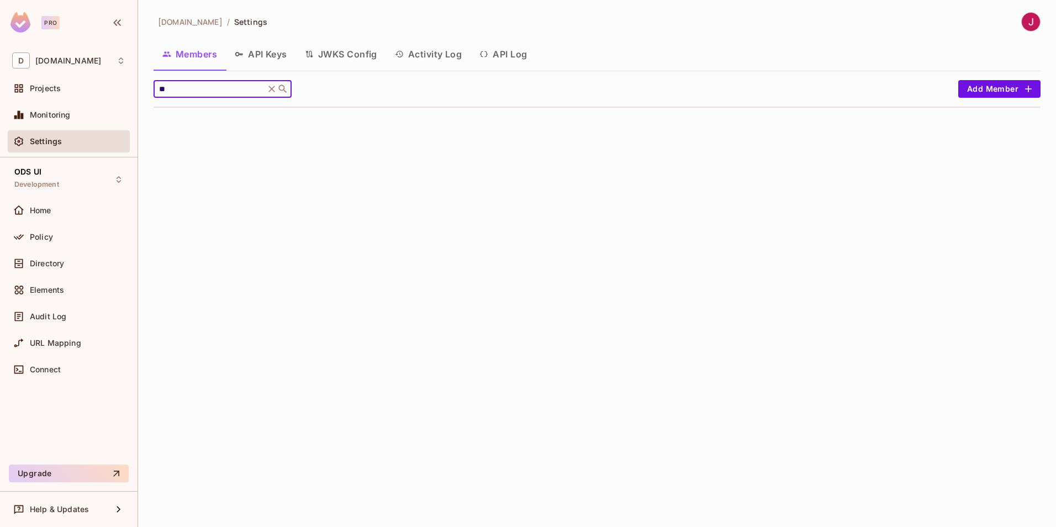
type input "*"
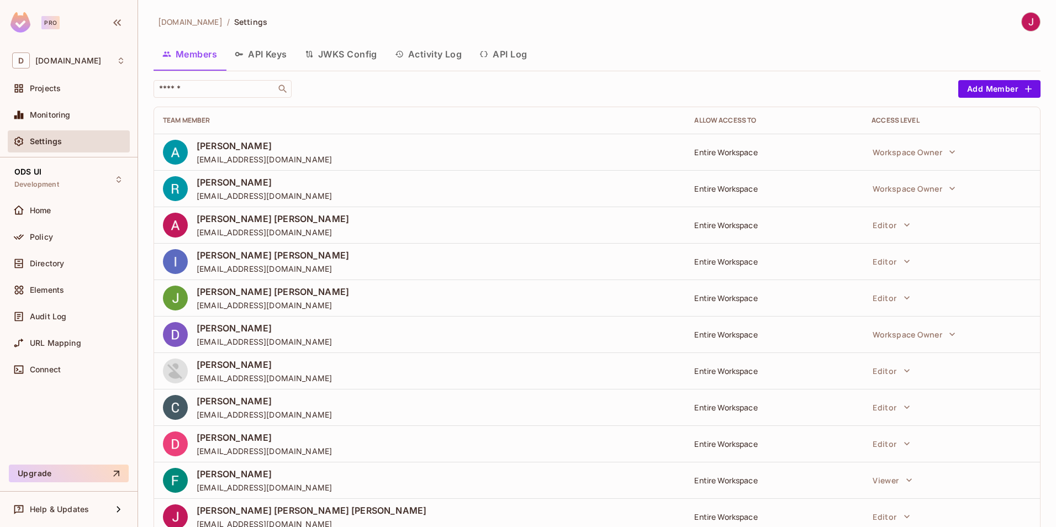
click at [1039, 128] on div "[DOMAIN_NAME] / Settings Members API Keys JWKS Config Activity Log API Log ​ Ad…" at bounding box center [597, 263] width 918 height 527
click at [1022, 88] on icon "button" at bounding box center [1027, 88] width 11 height 11
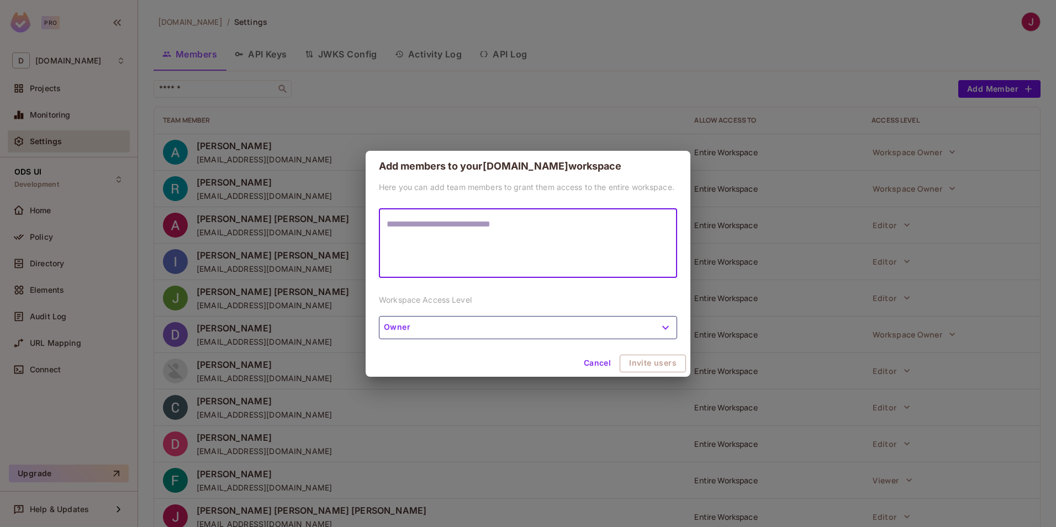
click at [404, 329] on button "Owner" at bounding box center [528, 327] width 298 height 23
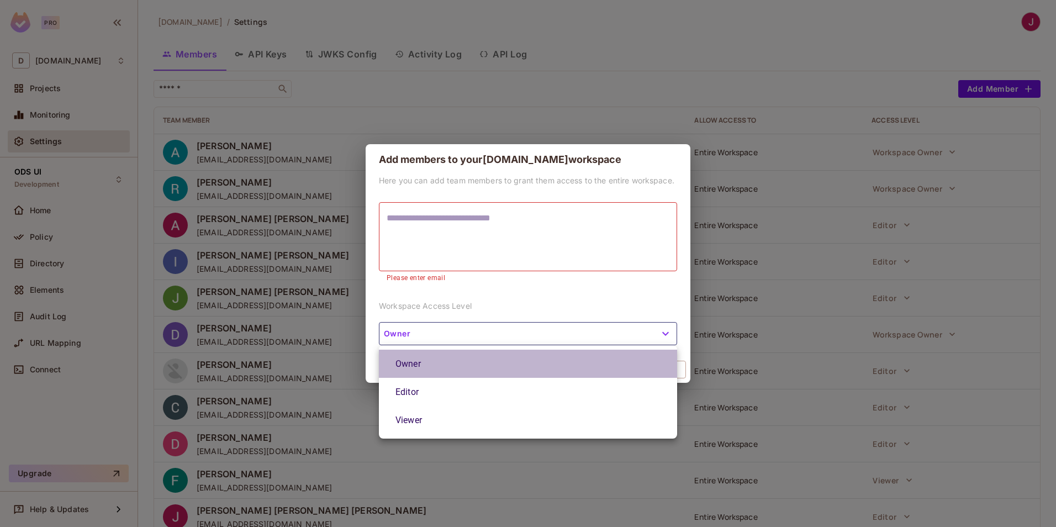
click at [429, 362] on li "Owner" at bounding box center [528, 363] width 298 height 28
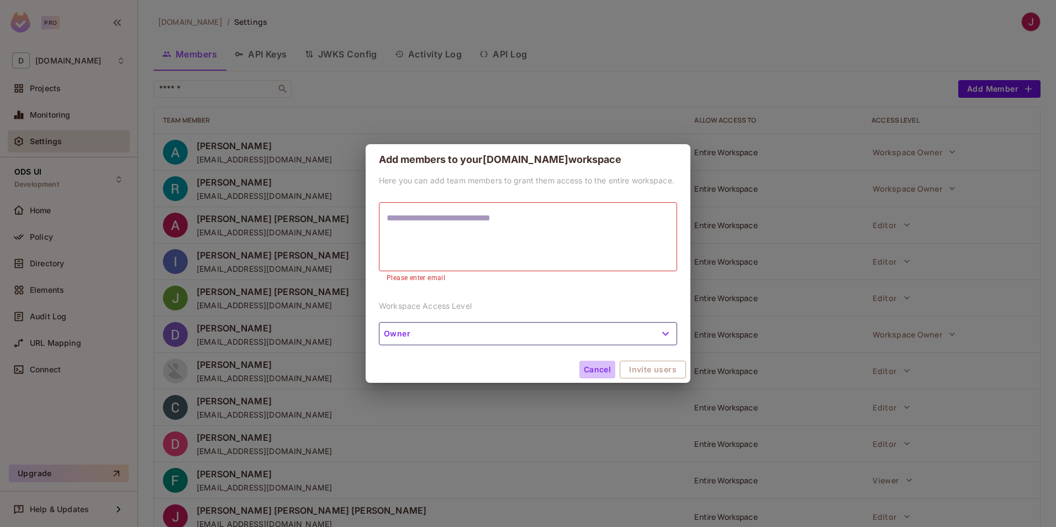
click at [604, 370] on button "Cancel" at bounding box center [597, 370] width 36 height 18
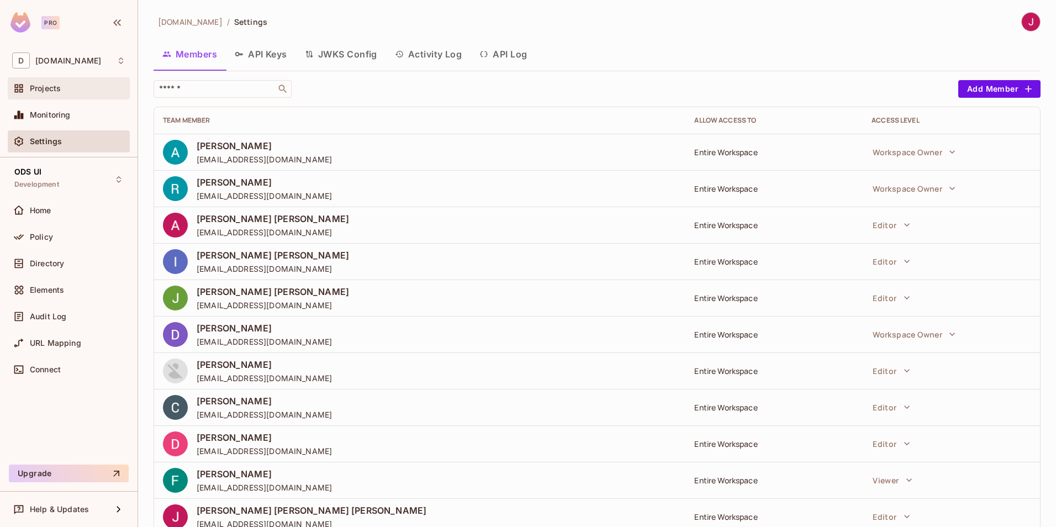
click at [41, 89] on span "Projects" at bounding box center [45, 88] width 31 height 9
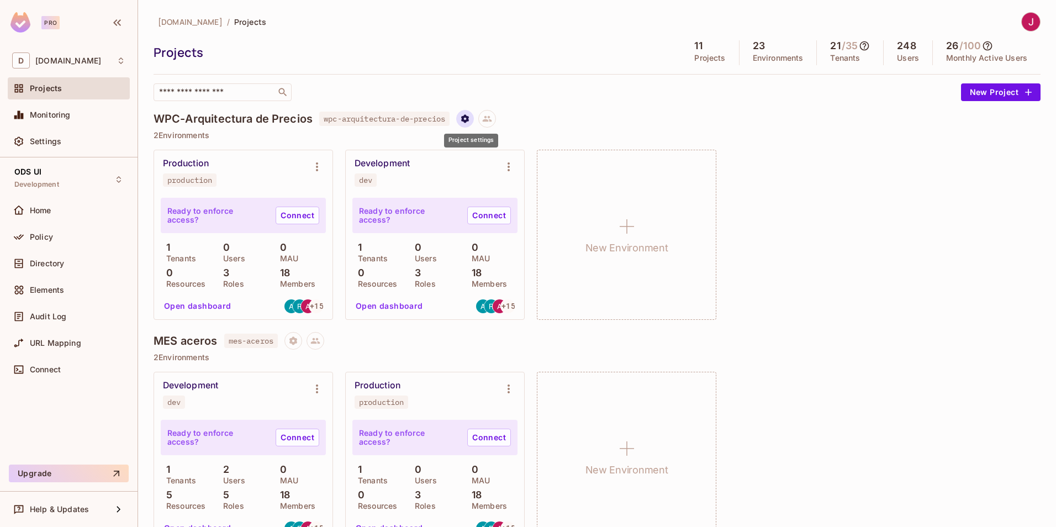
click at [470, 119] on icon "Project settings" at bounding box center [465, 119] width 10 height 10
click at [498, 116] on div at bounding box center [528, 263] width 1056 height 527
click at [492, 116] on icon at bounding box center [487, 119] width 10 height 10
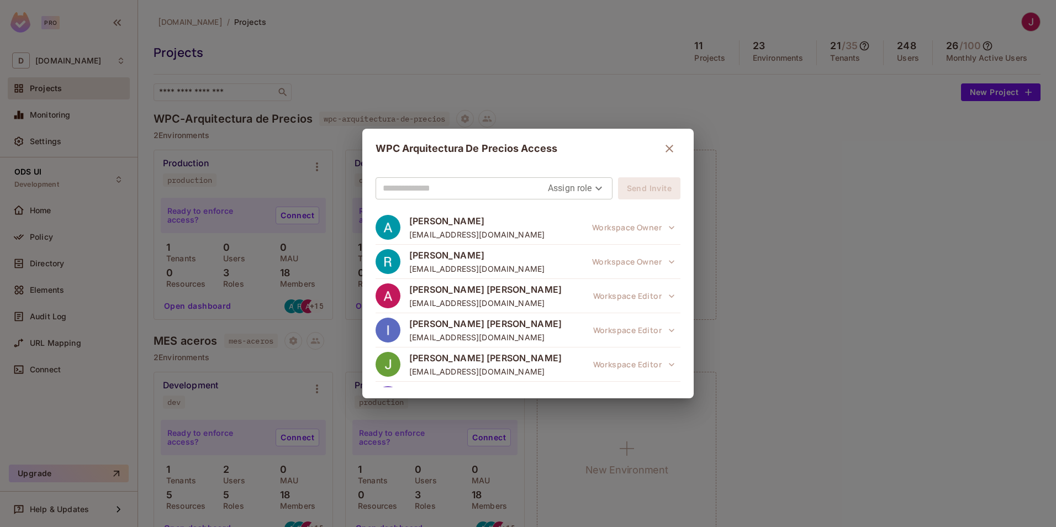
click at [425, 189] on input "text" at bounding box center [465, 188] width 165 height 18
type input "*"
click at [434, 190] on input "text" at bounding box center [465, 188] width 165 height 18
paste input "**********"
type input "**********"
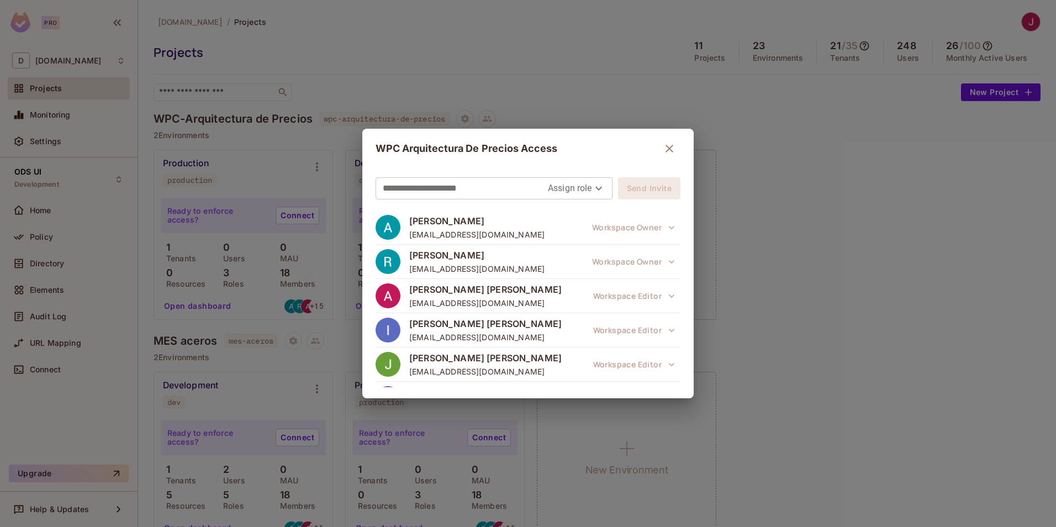
click at [577, 190] on body "Pro D [DOMAIN_NAME] Projects Monitoring Settings ODS UI Development Home Policy…" at bounding box center [528, 263] width 1056 height 527
click at [616, 156] on div at bounding box center [528, 263] width 1056 height 527
click at [664, 146] on icon "button" at bounding box center [668, 148] width 13 height 13
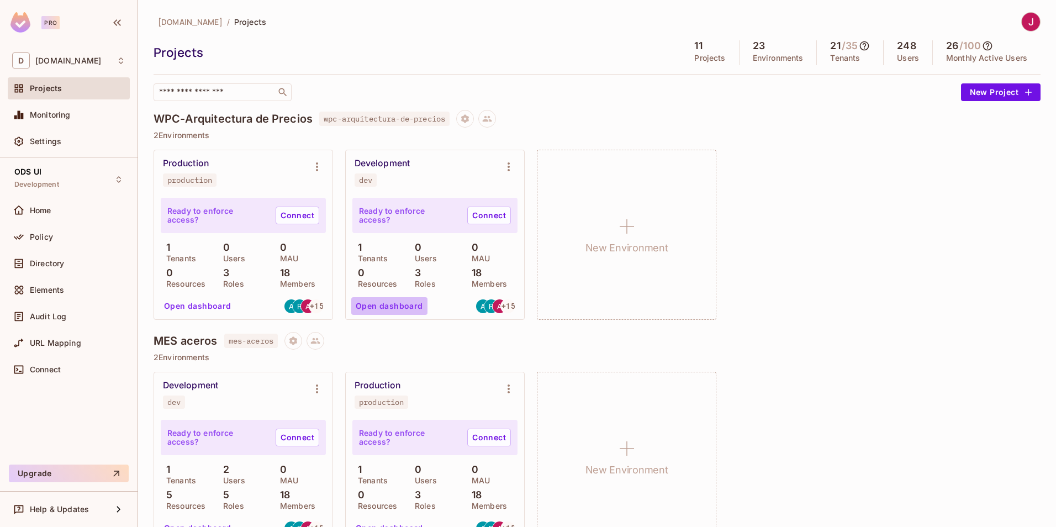
click at [390, 308] on button "Open dashboard" at bounding box center [389, 306] width 76 height 18
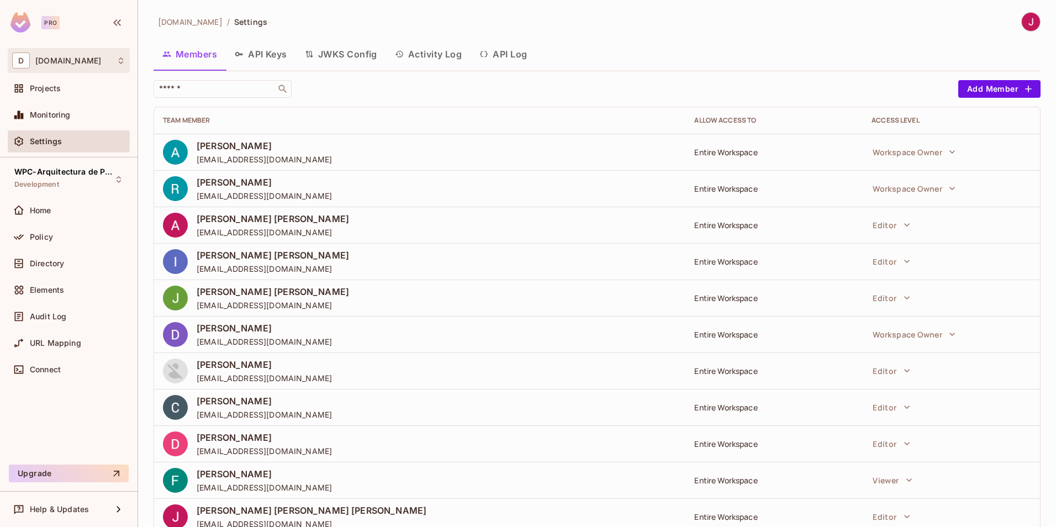
click at [69, 69] on div "D [DOMAIN_NAME]" at bounding box center [69, 60] width 122 height 25
click at [58, 59] on div at bounding box center [528, 263] width 1056 height 527
click at [38, 84] on div "Workspace: [DOMAIN_NAME]" at bounding box center [66, 80] width 92 height 14
click at [558, 45] on div at bounding box center [528, 263] width 1056 height 527
click at [45, 86] on span "Projects" at bounding box center [45, 88] width 31 height 9
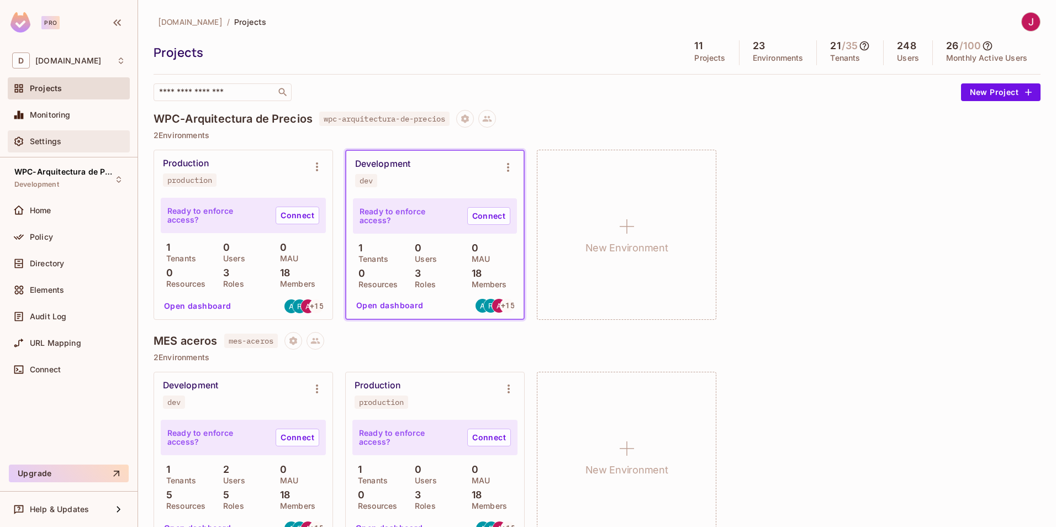
click at [59, 142] on span "Settings" at bounding box center [45, 141] width 31 height 9
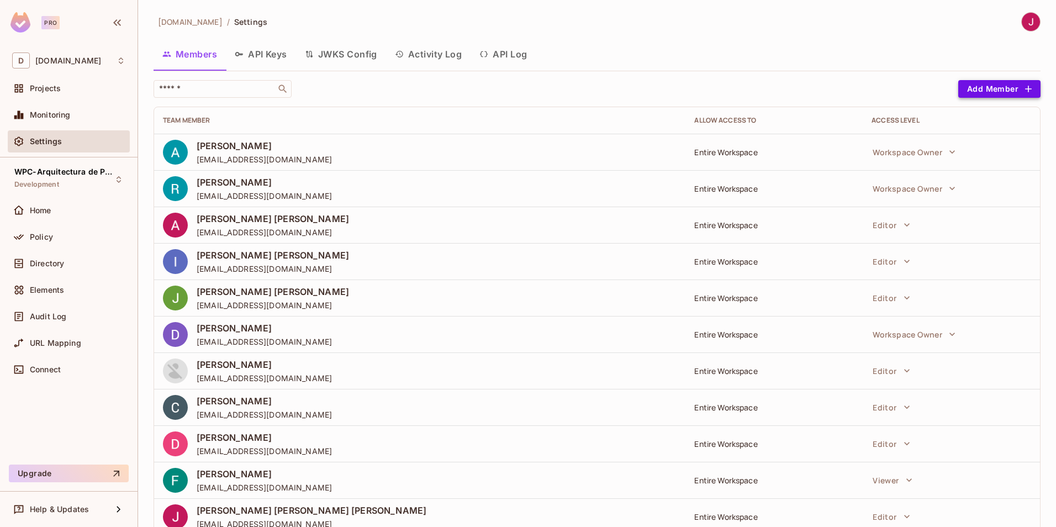
click at [1031, 87] on button "Add Member" at bounding box center [999, 89] width 82 height 18
click at [50, 84] on span "Projects" at bounding box center [45, 88] width 31 height 9
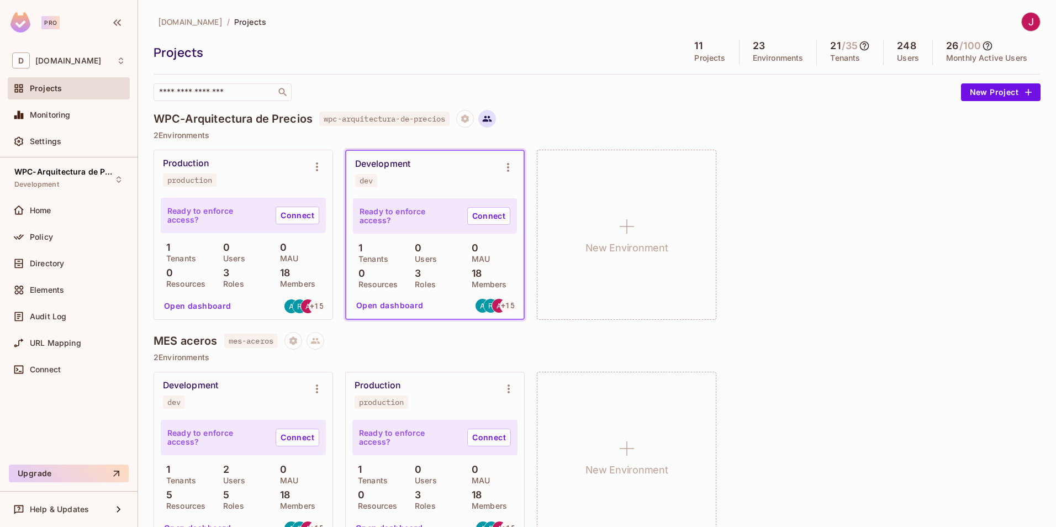
click at [488, 121] on icon at bounding box center [487, 119] width 9 height 6
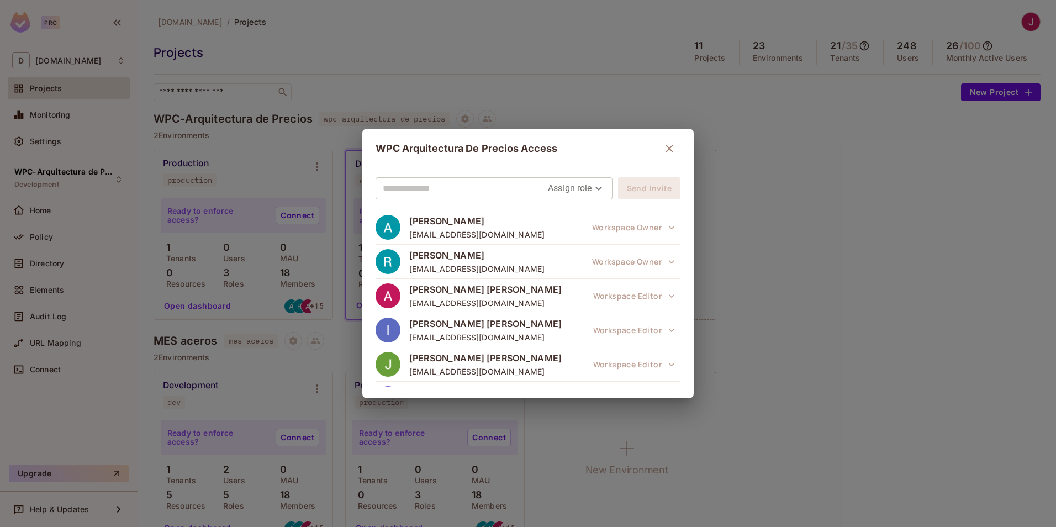
click at [597, 192] on body "Pro D [DOMAIN_NAME] Projects Monitoring Settings WPC-Arquitectura de Precios De…" at bounding box center [528, 263] width 1056 height 527
click at [581, 213] on li "Owner" at bounding box center [572, 213] width 58 height 20
type input "*****"
click at [512, 180] on input "text" at bounding box center [475, 188] width 184 height 18
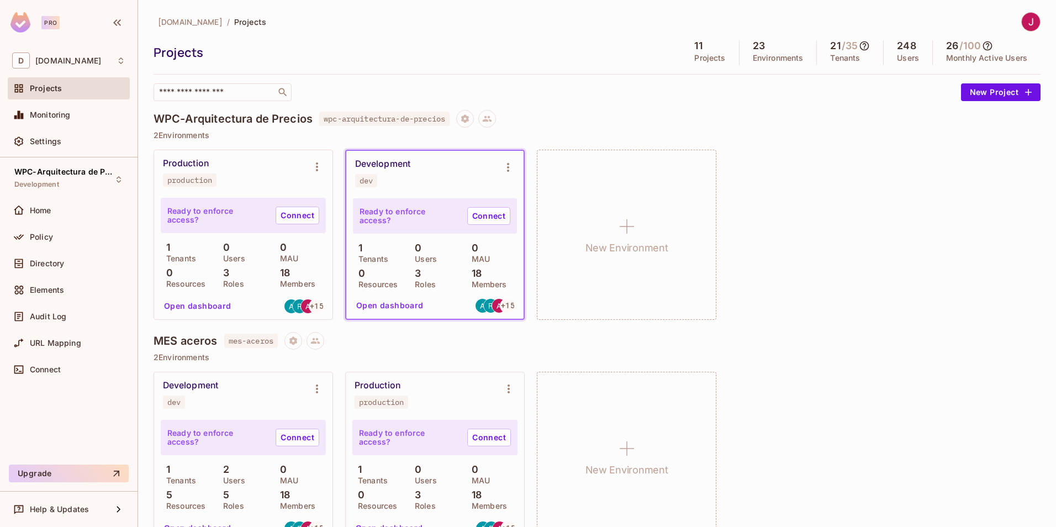
click at [845, 199] on div "Production production Ready to enforce access? Connect 1 Tenants 0 Users 0 MAU …" at bounding box center [596, 235] width 887 height 170
click at [806, 290] on div "Production production Ready to enforce access? Connect 1 Tenants 0 Users 0 MAU …" at bounding box center [596, 235] width 887 height 170
click at [492, 117] on icon at bounding box center [487, 119] width 9 height 6
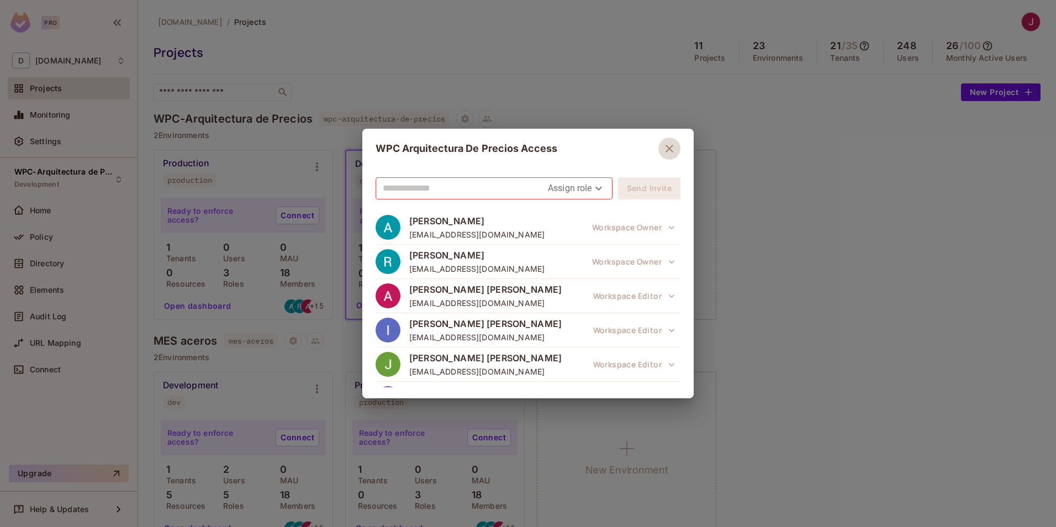
click at [664, 139] on button "button" at bounding box center [669, 148] width 22 height 22
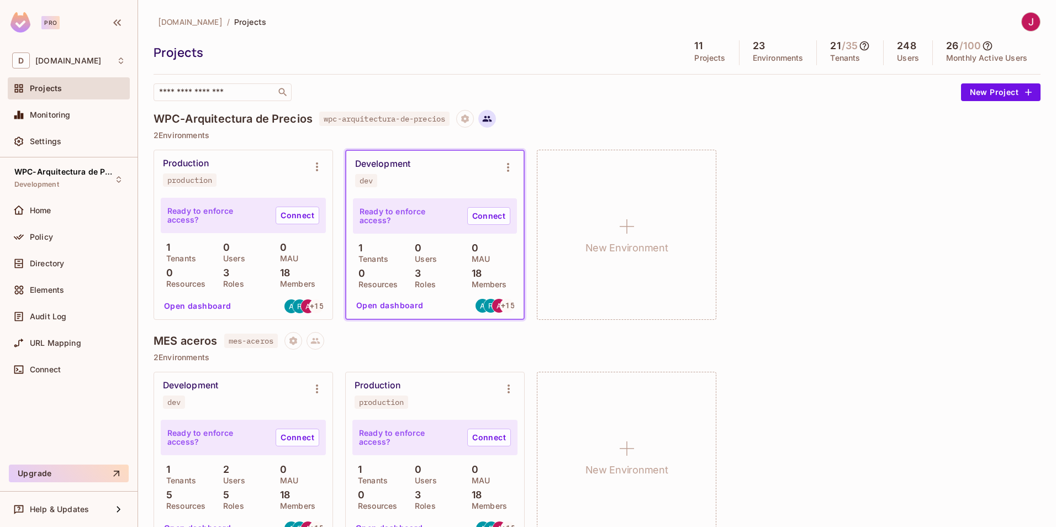
click at [492, 119] on icon at bounding box center [487, 119] width 10 height 10
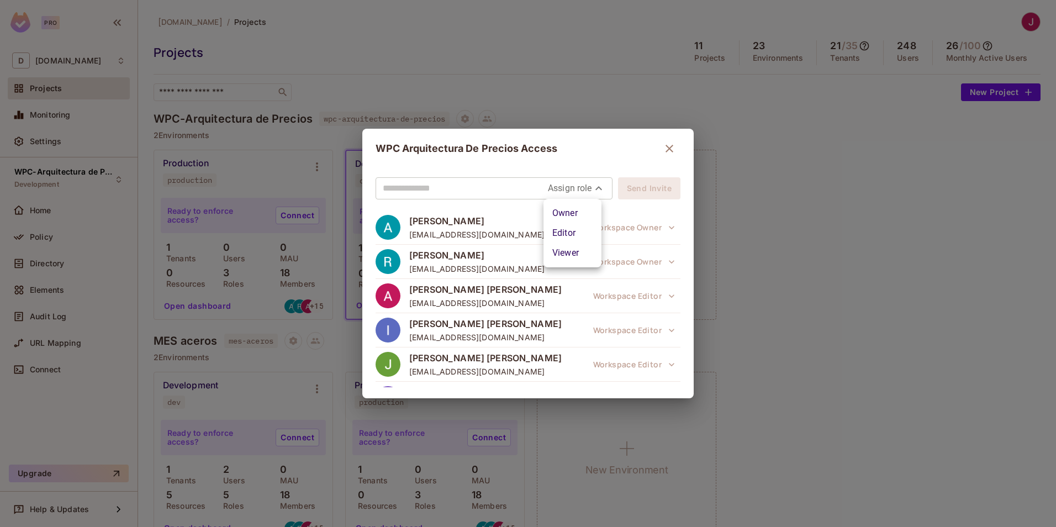
click at [589, 189] on body "Pro D [DOMAIN_NAME] Projects Monitoring Settings WPC-Arquitectura de Precios De…" at bounding box center [528, 263] width 1056 height 527
click at [615, 158] on div at bounding box center [528, 263] width 1056 height 527
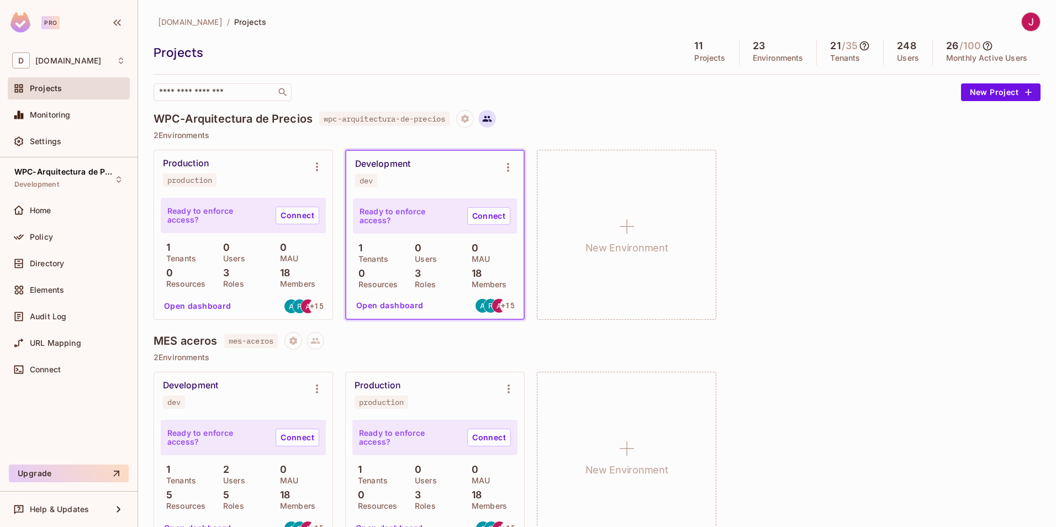
click at [492, 119] on icon at bounding box center [487, 119] width 10 height 10
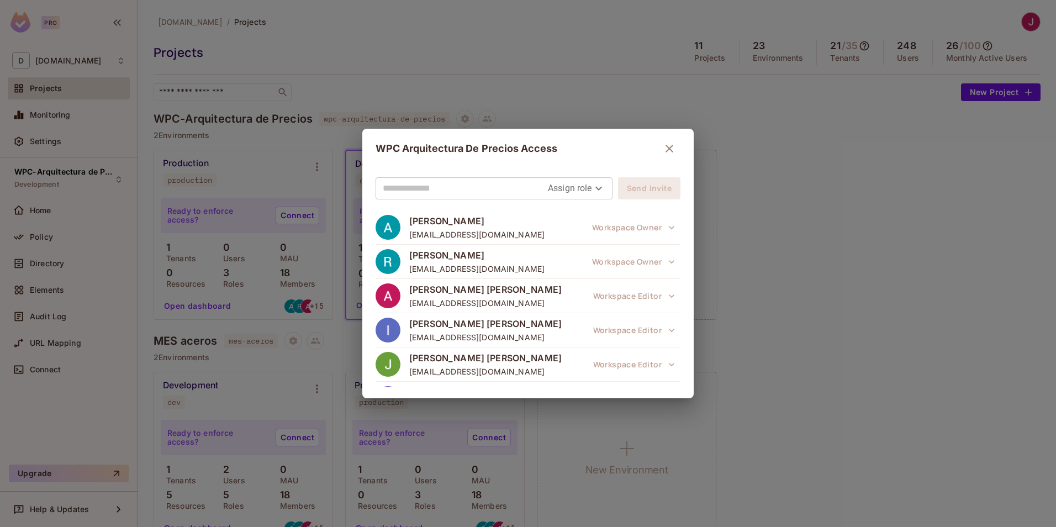
click at [601, 194] on body "Pro D [DOMAIN_NAME] Projects Monitoring Settings WPC-Arquitectura de Precios De…" at bounding box center [528, 263] width 1056 height 527
click at [574, 214] on li "Owner" at bounding box center [572, 213] width 58 height 20
type input "*****"
click at [484, 188] on input "text" at bounding box center [475, 188] width 184 height 18
paste input "**********"
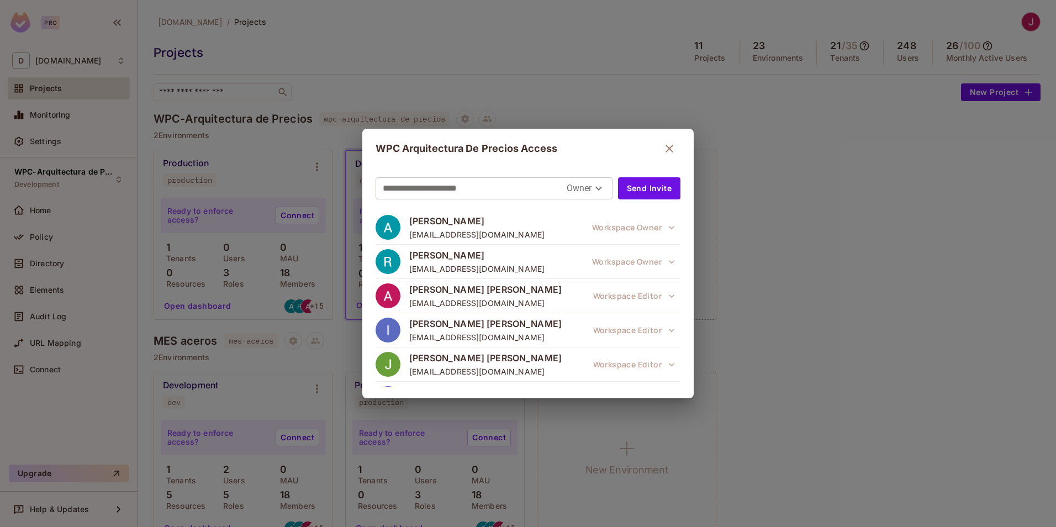
type input "**********"
click at [592, 162] on h2 "WPC Arquitectura De Precios Access" at bounding box center [527, 149] width 331 height 40
click at [496, 190] on input "**********" at bounding box center [475, 188] width 184 height 18
click at [658, 184] on button "Send Invite" at bounding box center [649, 188] width 62 height 22
click at [481, 191] on input "text" at bounding box center [465, 188] width 165 height 18
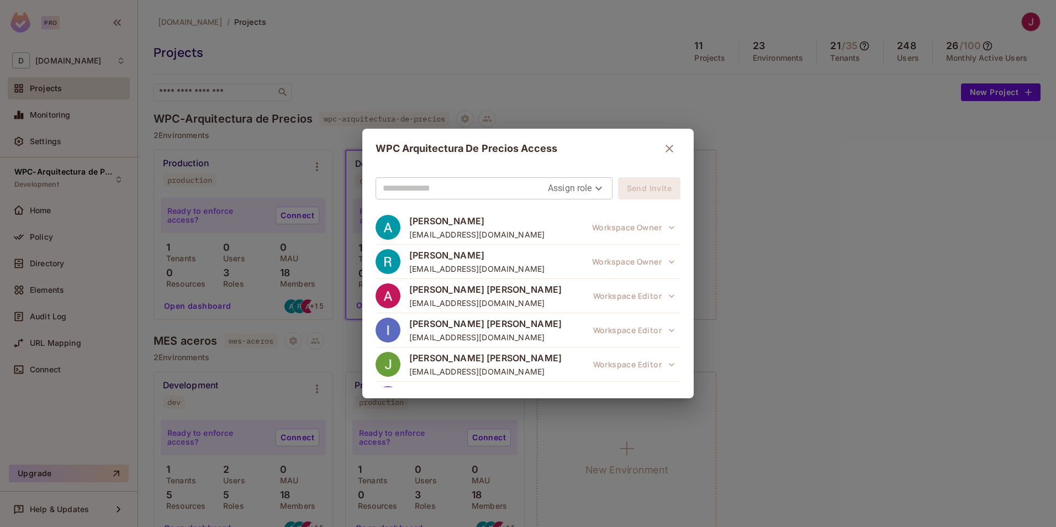
paste input "**********"
click at [488, 190] on input "**********" at bounding box center [465, 188] width 165 height 18
type input "**********"
click at [664, 145] on icon "button" at bounding box center [668, 148] width 13 height 13
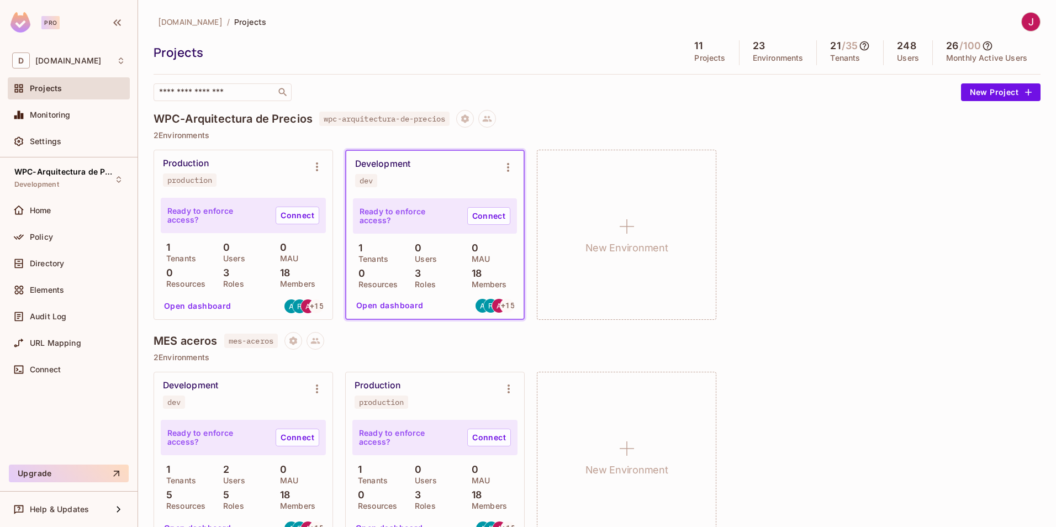
click at [860, 248] on div "Production production Ready to enforce access? Connect 1 Tenants 0 Users 0 MAU …" at bounding box center [596, 235] width 887 height 170
click at [57, 86] on span "Projects" at bounding box center [46, 88] width 32 height 9
click at [1024, 92] on icon "button" at bounding box center [1027, 92] width 11 height 11
click at [490, 123] on icon at bounding box center [487, 119] width 10 height 10
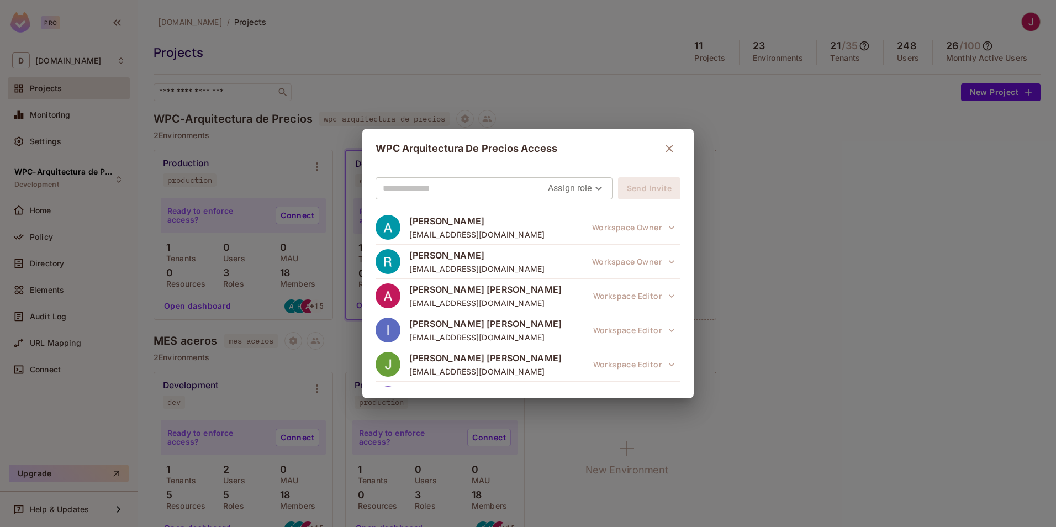
click at [459, 193] on input "text" at bounding box center [465, 188] width 165 height 18
paste input "**********"
type input "**********"
click at [598, 193] on body "Pro D [DOMAIN_NAME] Projects Monitoring Settings WPC-Arquitectura de Precios De…" at bounding box center [528, 263] width 1056 height 527
click at [531, 193] on div at bounding box center [528, 263] width 1056 height 527
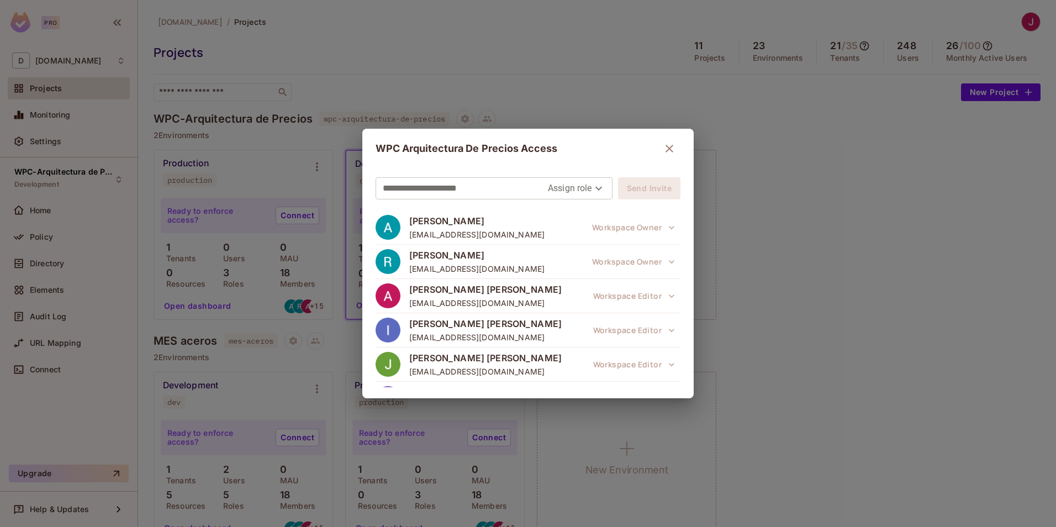
drag, startPoint x: 507, startPoint y: 183, endPoint x: 503, endPoint y: 190, distance: 7.9
click at [506, 187] on input "**********" at bounding box center [465, 188] width 165 height 18
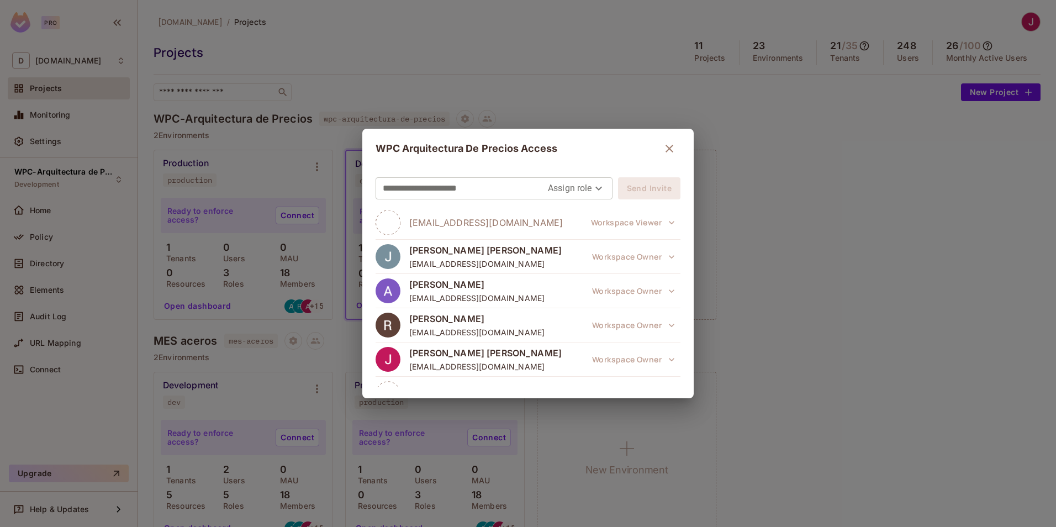
scroll to position [496, 0]
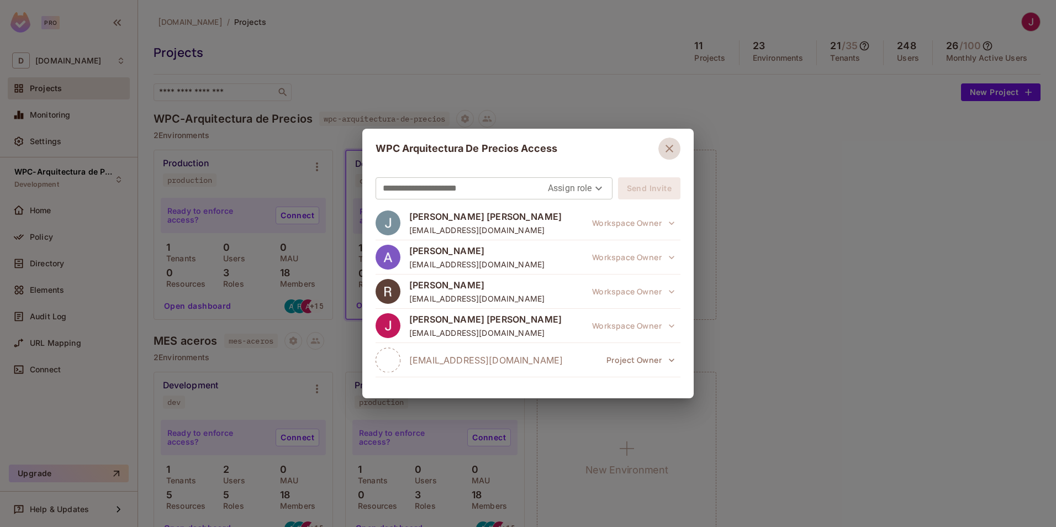
click at [662, 144] on icon "button" at bounding box center [668, 148] width 13 height 13
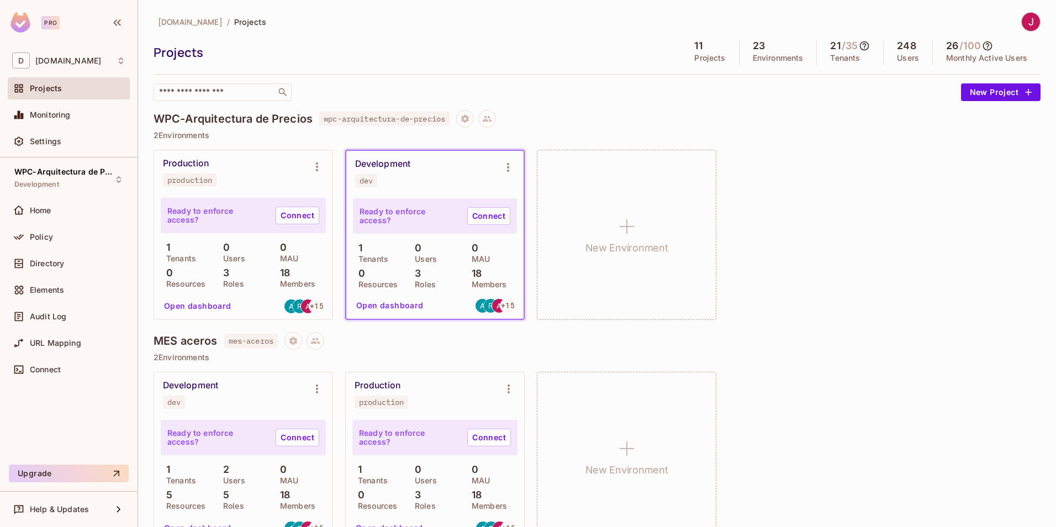
click at [807, 150] on div "Production production Ready to enforce access? Connect 1 Tenants 0 Users 0 MAU …" at bounding box center [596, 235] width 887 height 170
click at [866, 235] on div "Production production Ready to enforce access? Connect 1 Tenants 0 Users 0 MAU …" at bounding box center [596, 235] width 887 height 170
click at [850, 251] on div "Production production Ready to enforce access? Connect 1 Tenants 0 Users 0 MAU …" at bounding box center [596, 235] width 887 height 170
click at [492, 119] on icon at bounding box center [487, 119] width 10 height 10
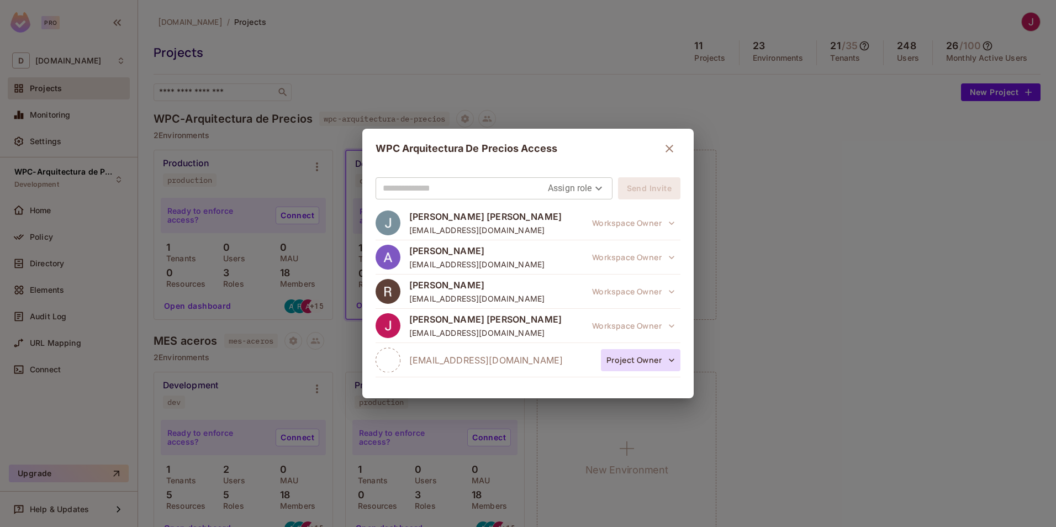
click at [632, 349] on button "Project Owner" at bounding box center [640, 360] width 79 height 22
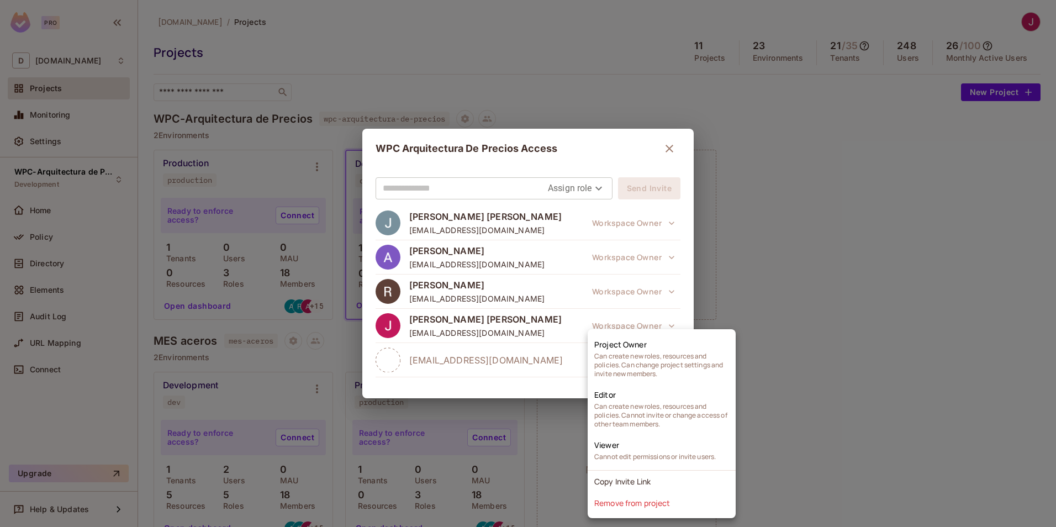
click at [678, 278] on div at bounding box center [528, 263] width 1056 height 527
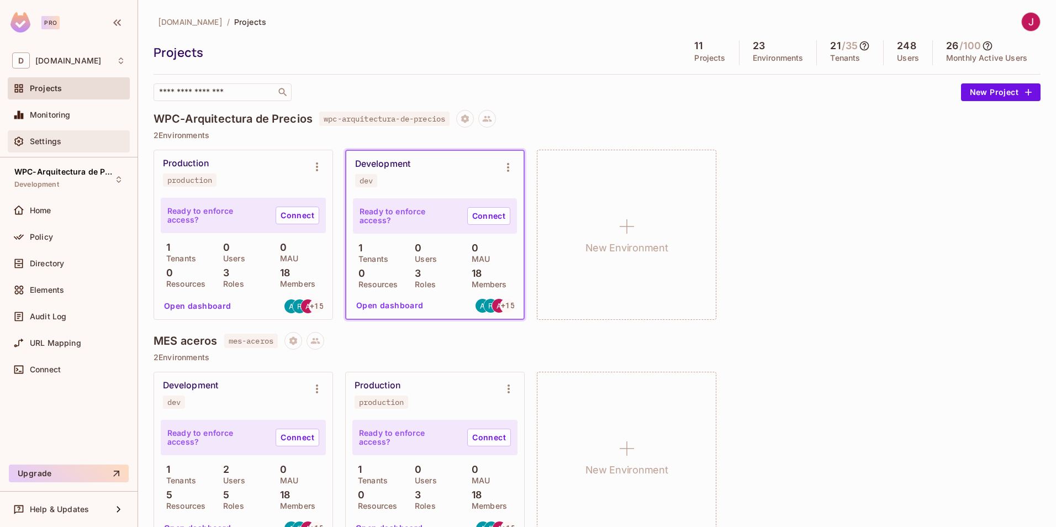
click at [45, 145] on span "Settings" at bounding box center [45, 141] width 31 height 9
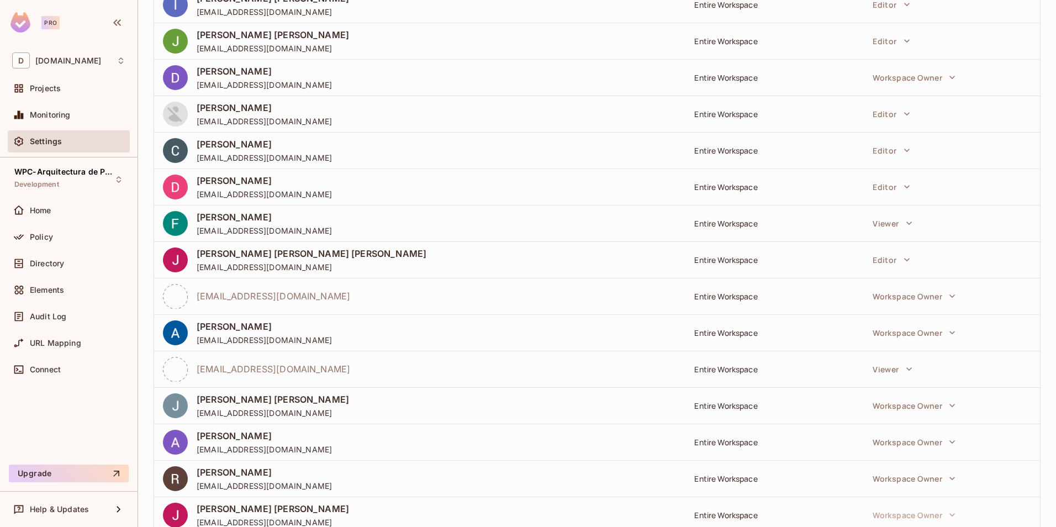
scroll to position [324, 0]
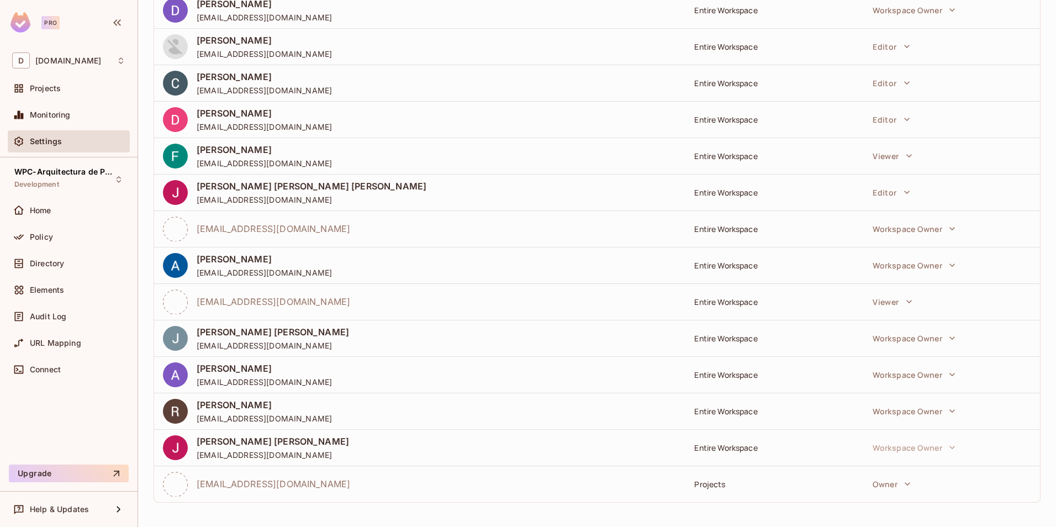
click at [696, 484] on font "Projects" at bounding box center [709, 484] width 31 height 10
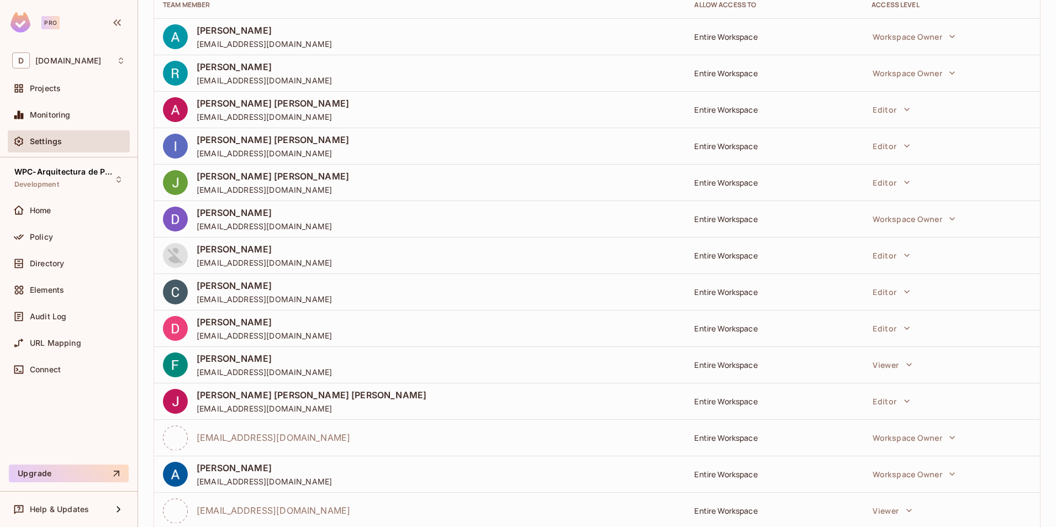
scroll to position [0, 0]
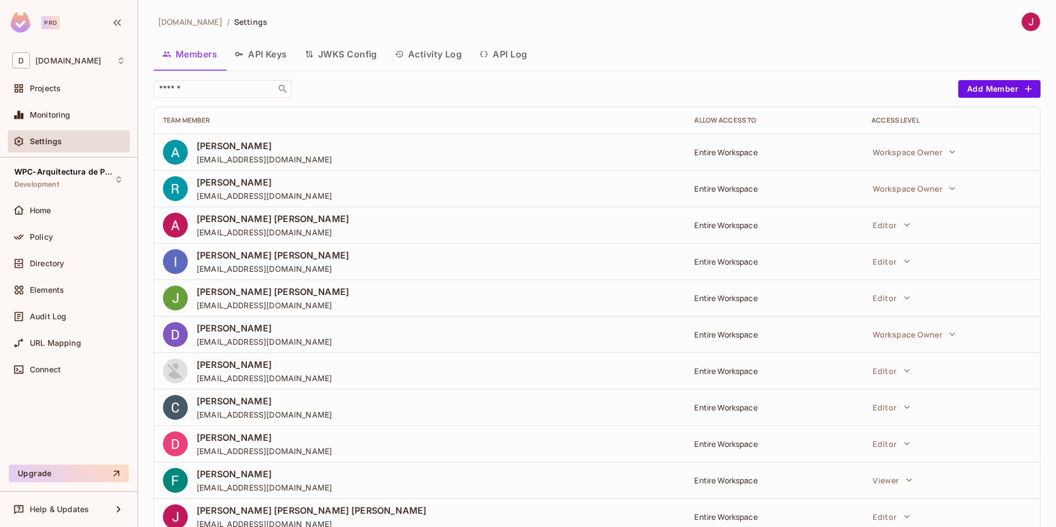
click at [639, 85] on div "​" at bounding box center [552, 89] width 799 height 18
click at [45, 92] on span "Projects" at bounding box center [45, 88] width 31 height 9
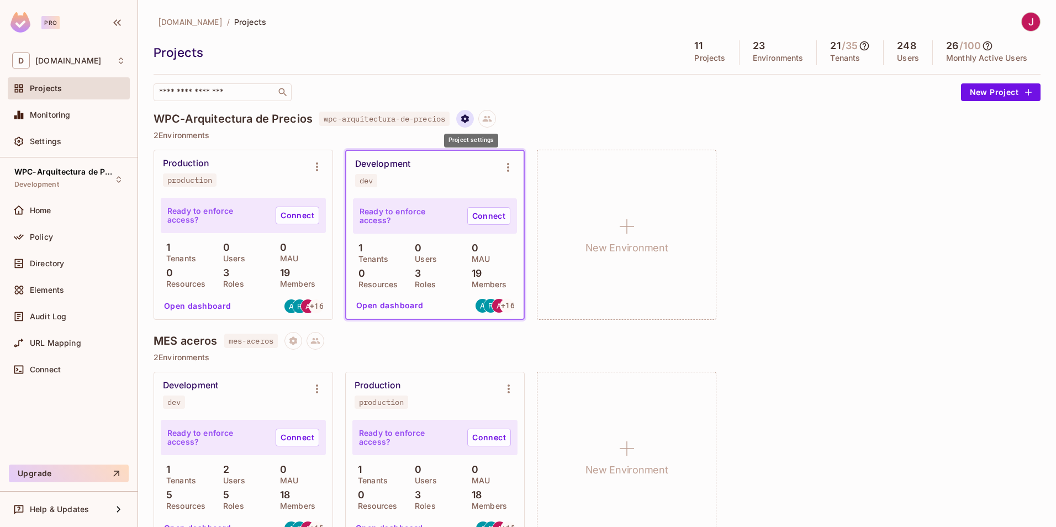
click at [469, 119] on icon "Project settings" at bounding box center [465, 119] width 10 height 10
click at [492, 118] on icon at bounding box center [487, 119] width 10 height 10
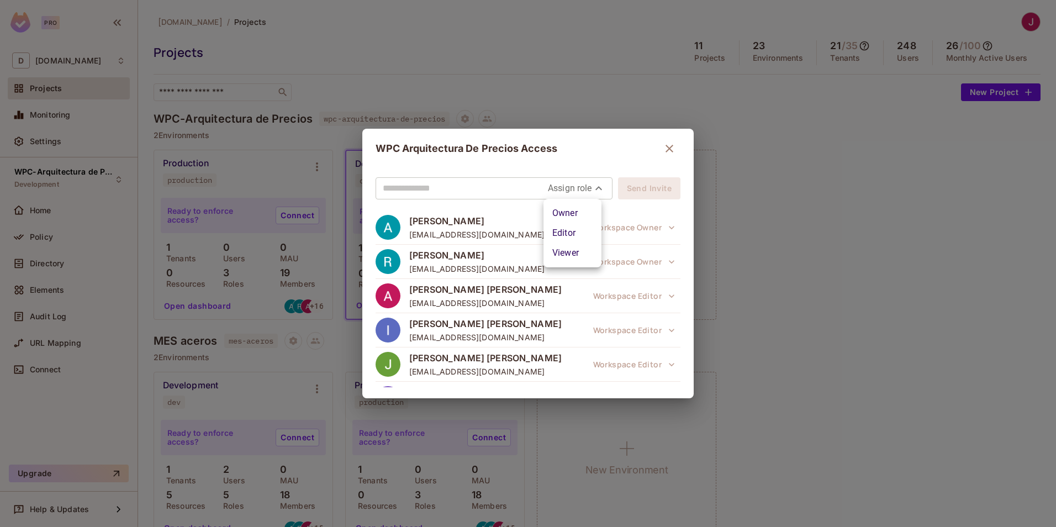
click at [595, 185] on body "Pro D [DOMAIN_NAME] Projects Monitoring Settings WPC-Arquitectura de Precios De…" at bounding box center [528, 263] width 1056 height 527
click at [671, 230] on div at bounding box center [528, 263] width 1056 height 527
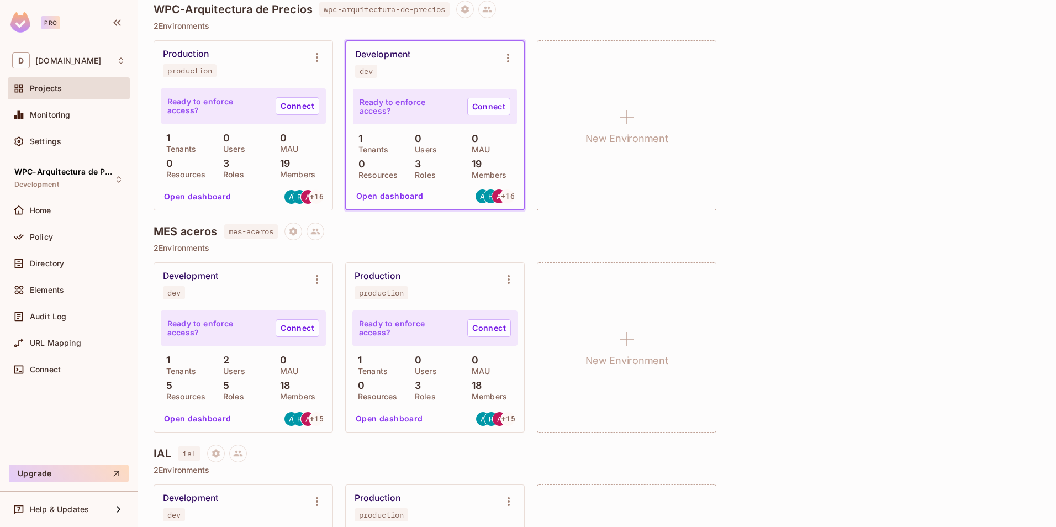
scroll to position [110, 0]
click at [320, 232] on icon at bounding box center [315, 230] width 9 height 6
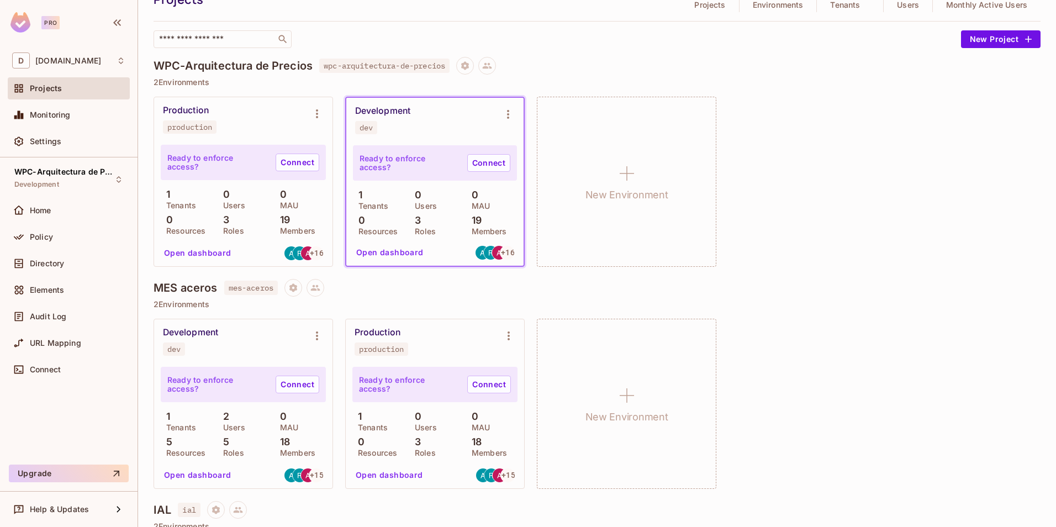
scroll to position [0, 0]
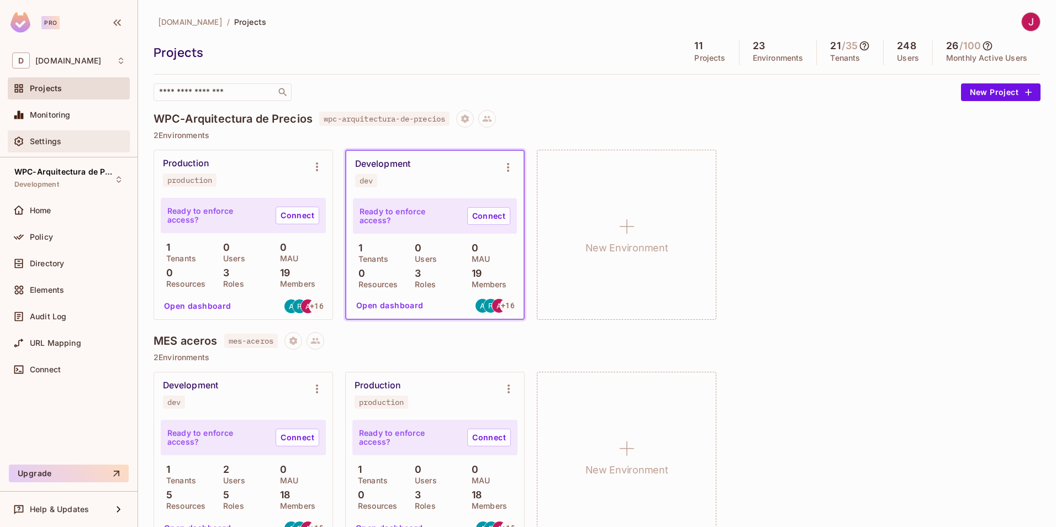
click at [38, 135] on div "Settings" at bounding box center [68, 141] width 113 height 13
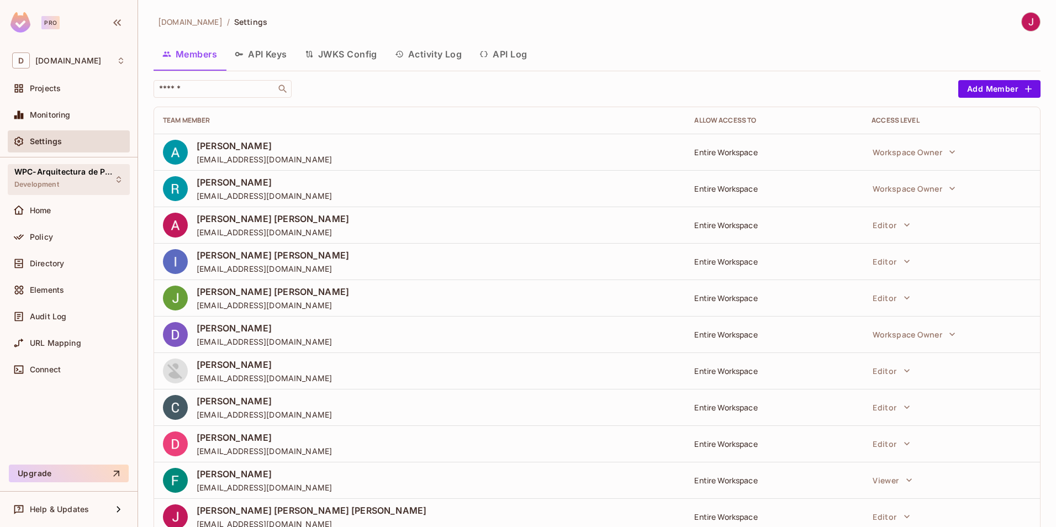
click at [117, 180] on icon at bounding box center [118, 179] width 9 height 9
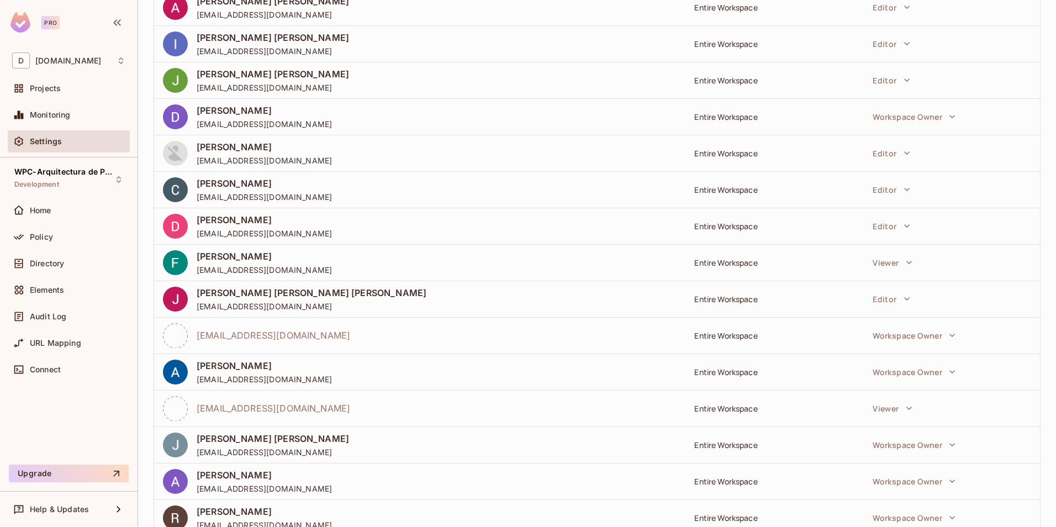
scroll to position [324, 0]
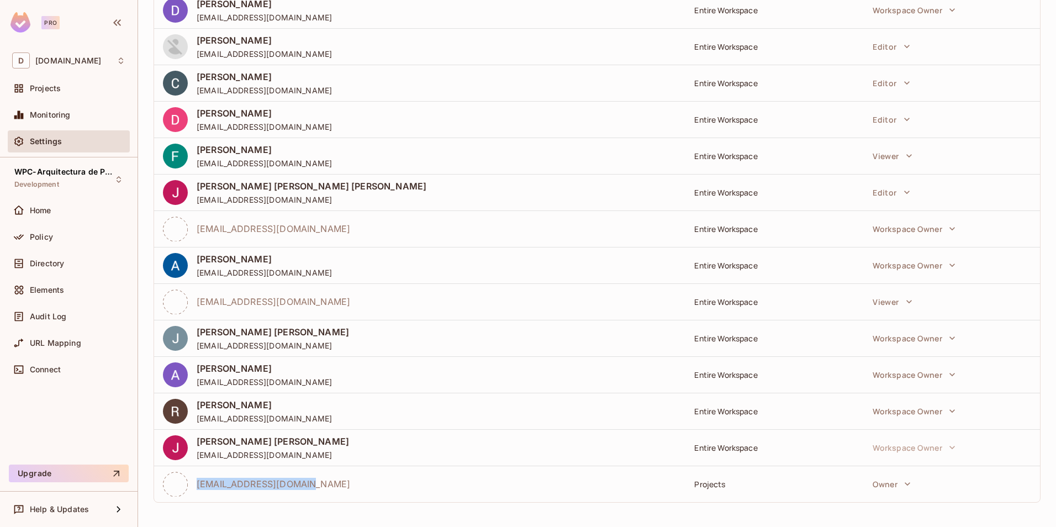
drag, startPoint x: 305, startPoint y: 484, endPoint x: 198, endPoint y: 487, distance: 107.1
click at [198, 487] on div "[EMAIL_ADDRESS][DOMAIN_NAME]" at bounding box center [419, 483] width 513 height 25
copy span "[EMAIL_ADDRESS][DOMAIN_NAME]"
click at [1045, 389] on div "[DOMAIN_NAME] / Settings Members API Keys JWKS Config Activity Log API Log ​ Ad…" at bounding box center [597, 263] width 918 height 527
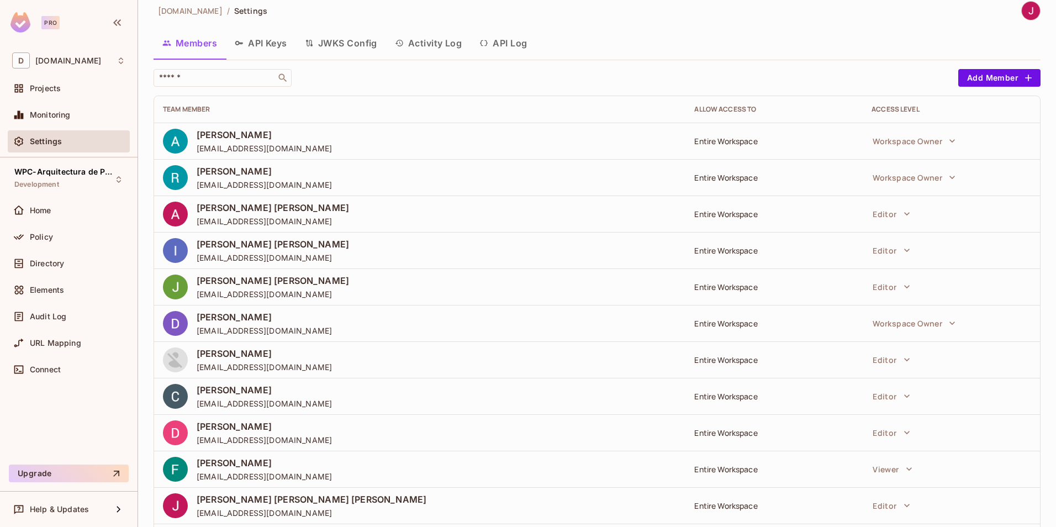
scroll to position [0, 0]
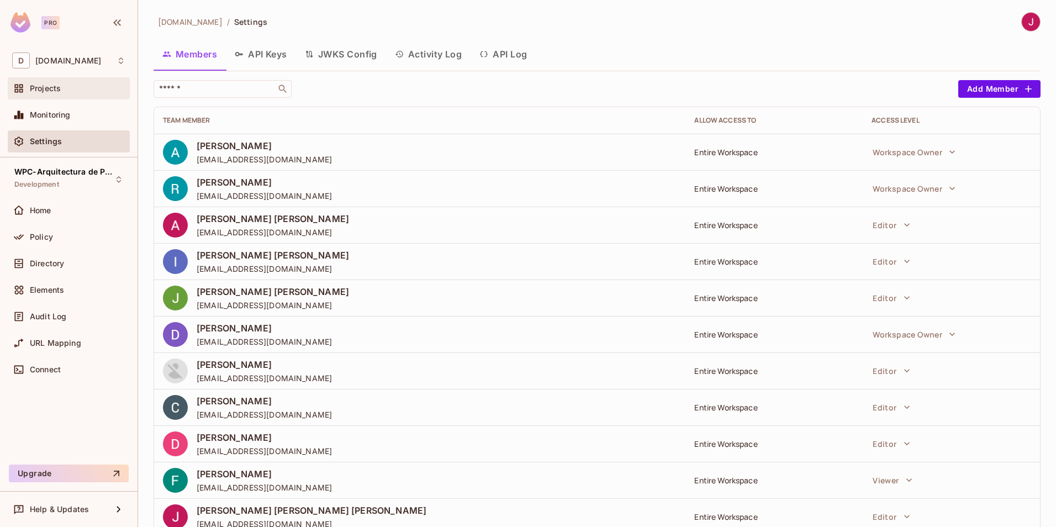
click at [44, 92] on span "Projects" at bounding box center [45, 88] width 31 height 9
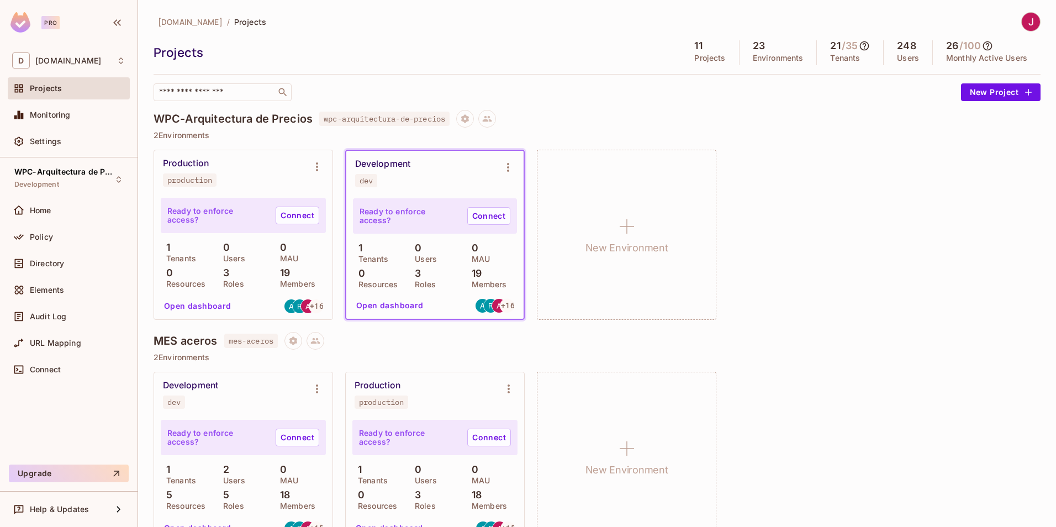
click at [341, 134] on p "2 Environments" at bounding box center [596, 135] width 887 height 9
drag, startPoint x: 411, startPoint y: 163, endPoint x: 351, endPoint y: 171, distance: 60.1
click at [356, 168] on div "Development dev" at bounding box center [426, 172] width 142 height 29
copy div "Development"
click at [899, 236] on div "Production production Ready to enforce access? Connect 1 Tenants 0 Users 0 MAU …" at bounding box center [596, 235] width 887 height 170
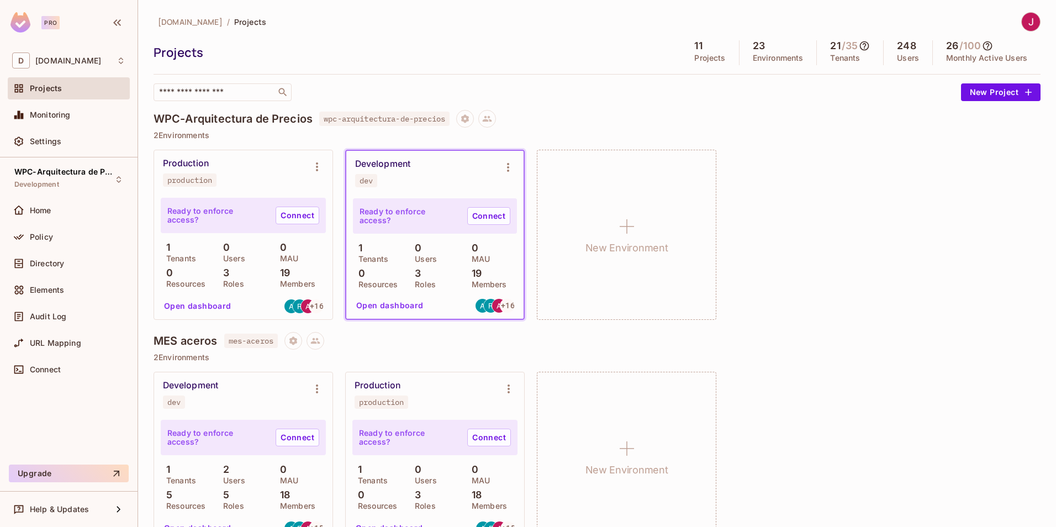
click at [529, 226] on div "Production production Ready to enforce access? Connect 1 Tenants 0 Users 0 MAU …" at bounding box center [596, 235] width 887 height 170
click at [489, 120] on icon at bounding box center [487, 119] width 9 height 6
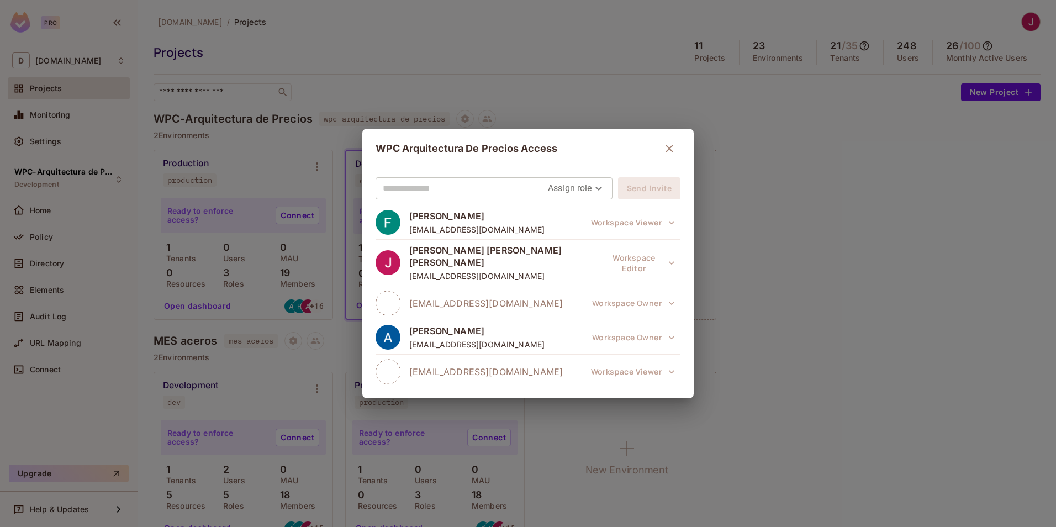
scroll to position [330, 0]
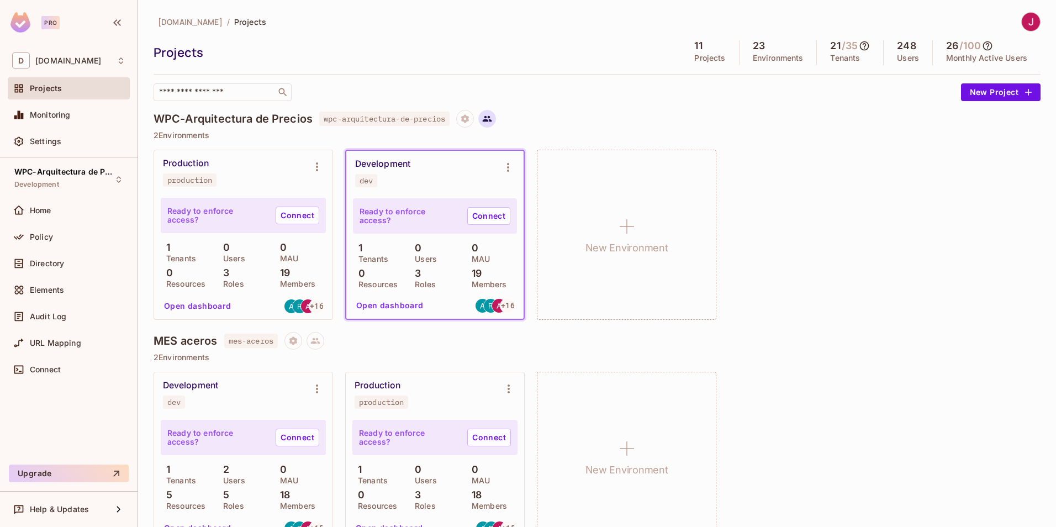
click at [492, 119] on icon at bounding box center [487, 119] width 10 height 10
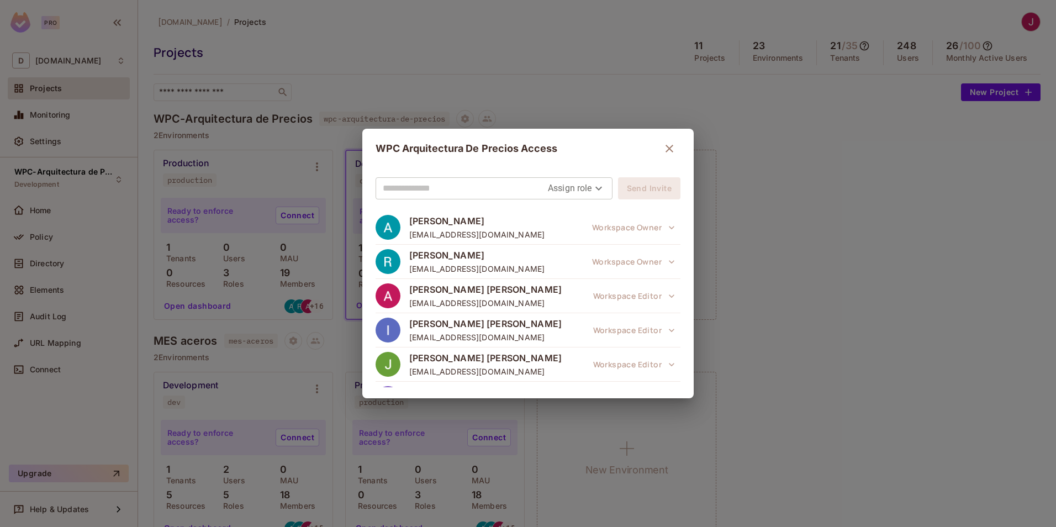
click at [499, 179] on input "text" at bounding box center [465, 188] width 165 height 18
paste input "**********"
type input "**********"
click at [575, 189] on body "Pro D [DOMAIN_NAME] Projects Monitoring Settings WPC-Arquitectura de Precios De…" at bounding box center [528, 263] width 1056 height 527
click at [573, 208] on li "Owner" at bounding box center [572, 213] width 58 height 20
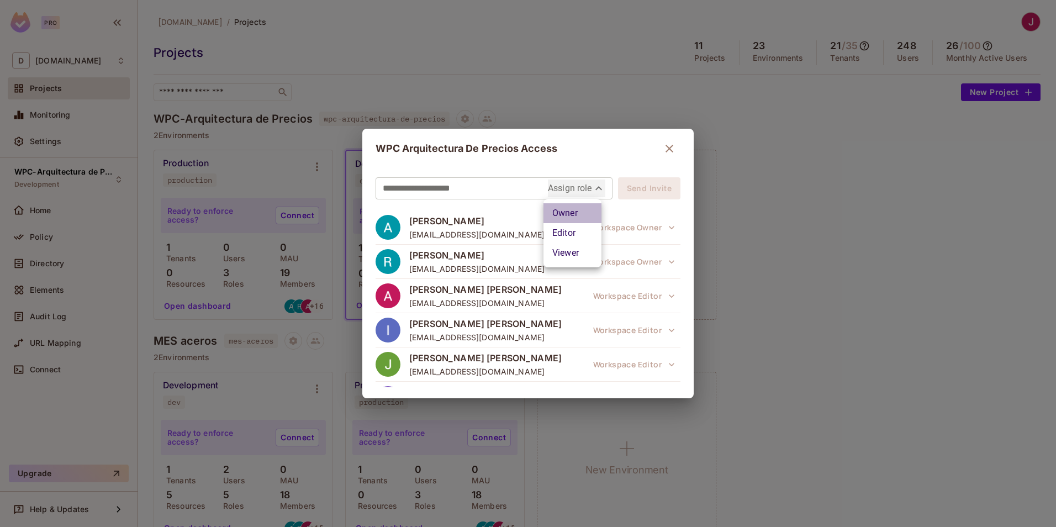
type input "*****"
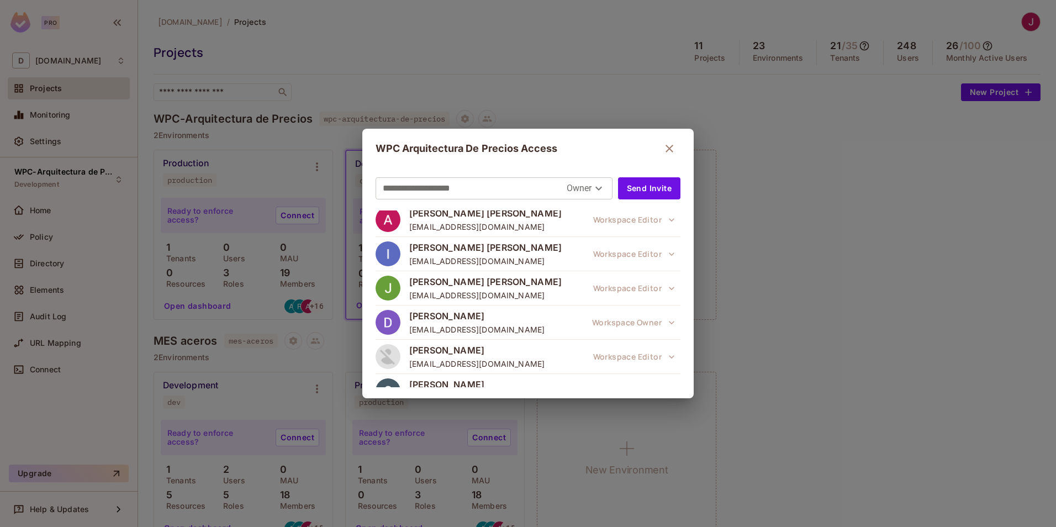
scroll to position [0, 0]
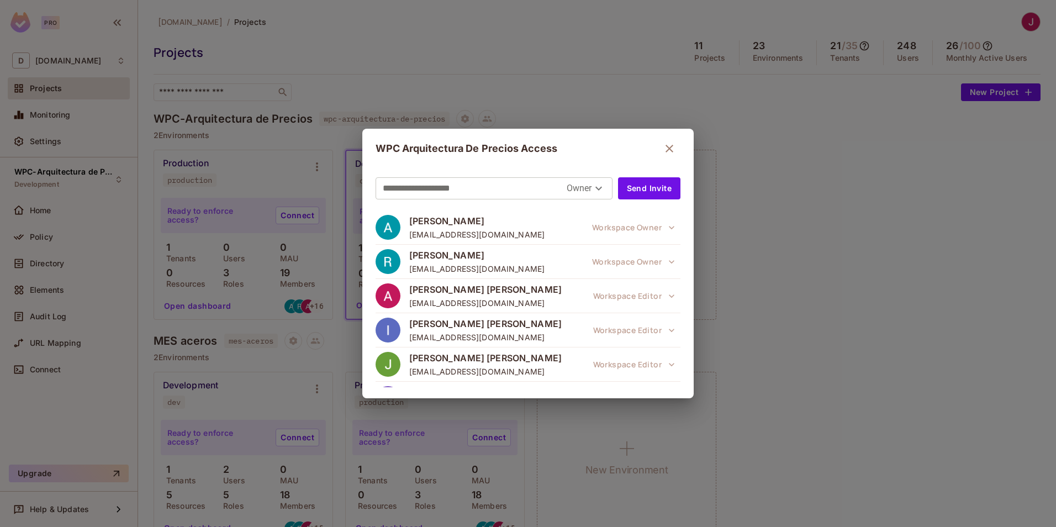
click at [677, 250] on div "**********" at bounding box center [527, 283] width 331 height 230
click at [645, 189] on button "Send Invite" at bounding box center [649, 188] width 62 height 22
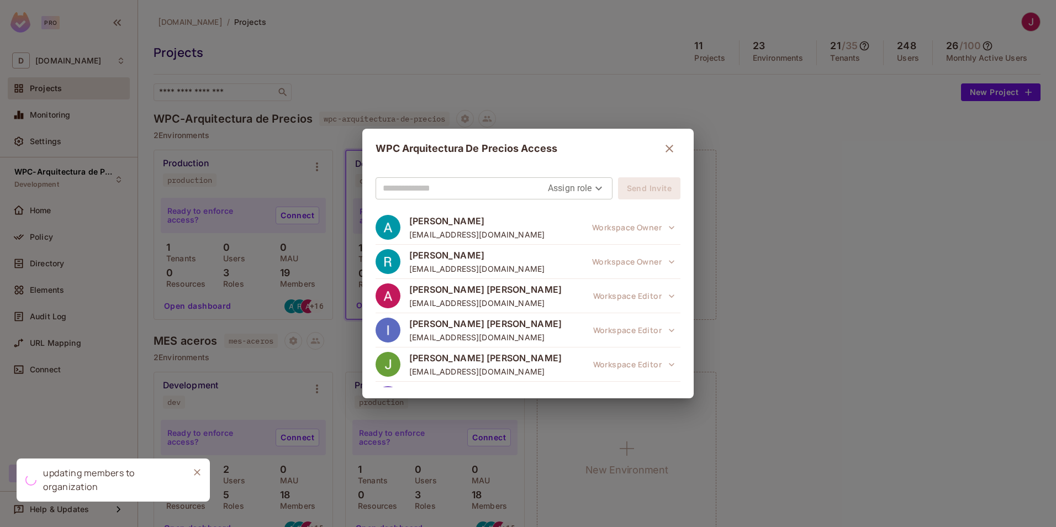
click at [537, 146] on div "WPC Arquitectura De Precios Access" at bounding box center [527, 148] width 305 height 22
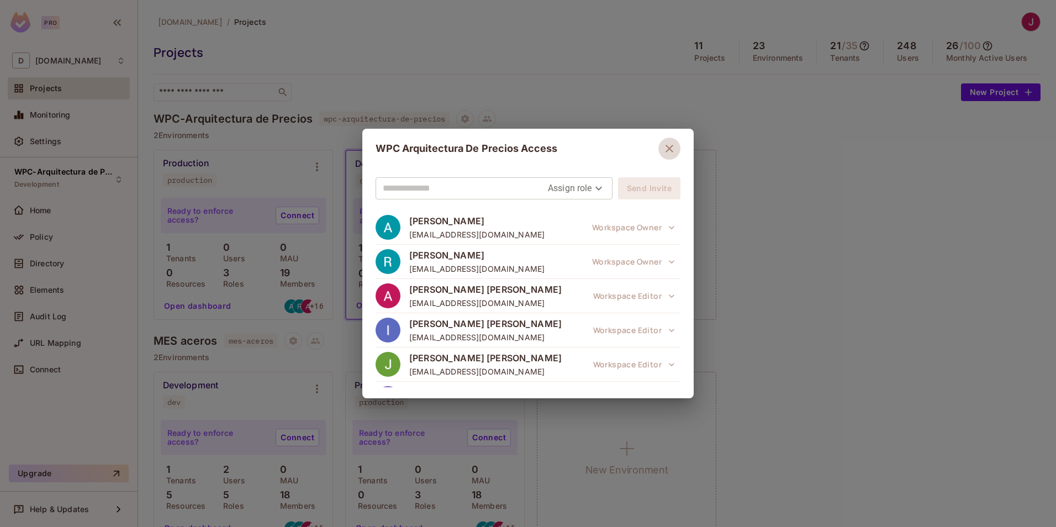
click at [670, 146] on icon "button" at bounding box center [668, 148] width 13 height 13
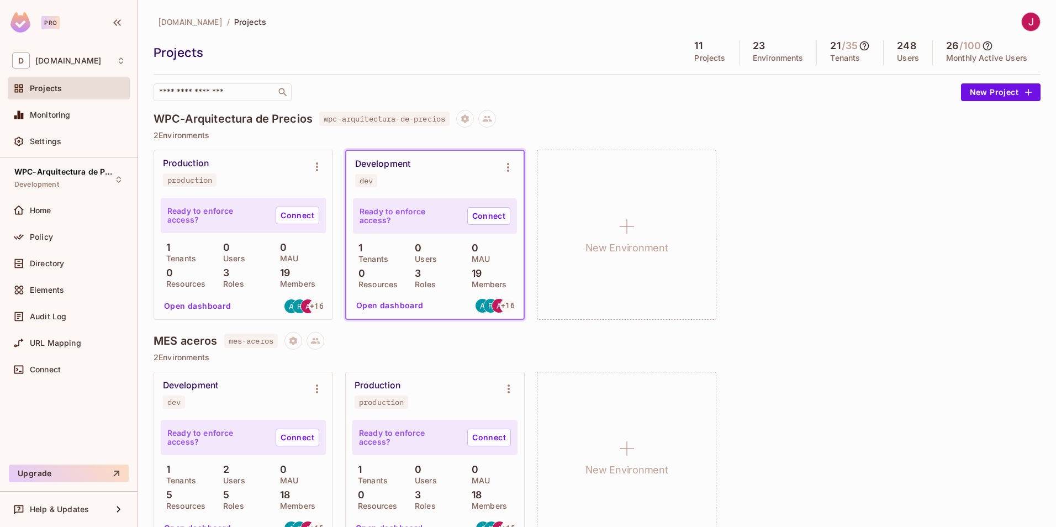
click at [824, 224] on div "Production production Ready to enforce access? Connect 1 Tenants 0 Users 0 MAU …" at bounding box center [596, 235] width 887 height 170
click at [824, 174] on div "Production production Ready to enforce access? Connect 1 Tenants 0 Users 0 MAU …" at bounding box center [596, 235] width 887 height 170
click at [767, 212] on div "Production production Ready to enforce access? Connect 1 Tenants 0 Users 0 MAU …" at bounding box center [596, 235] width 887 height 170
